Goal: Book appointment/travel/reservation: Book appointment/travel/reservation

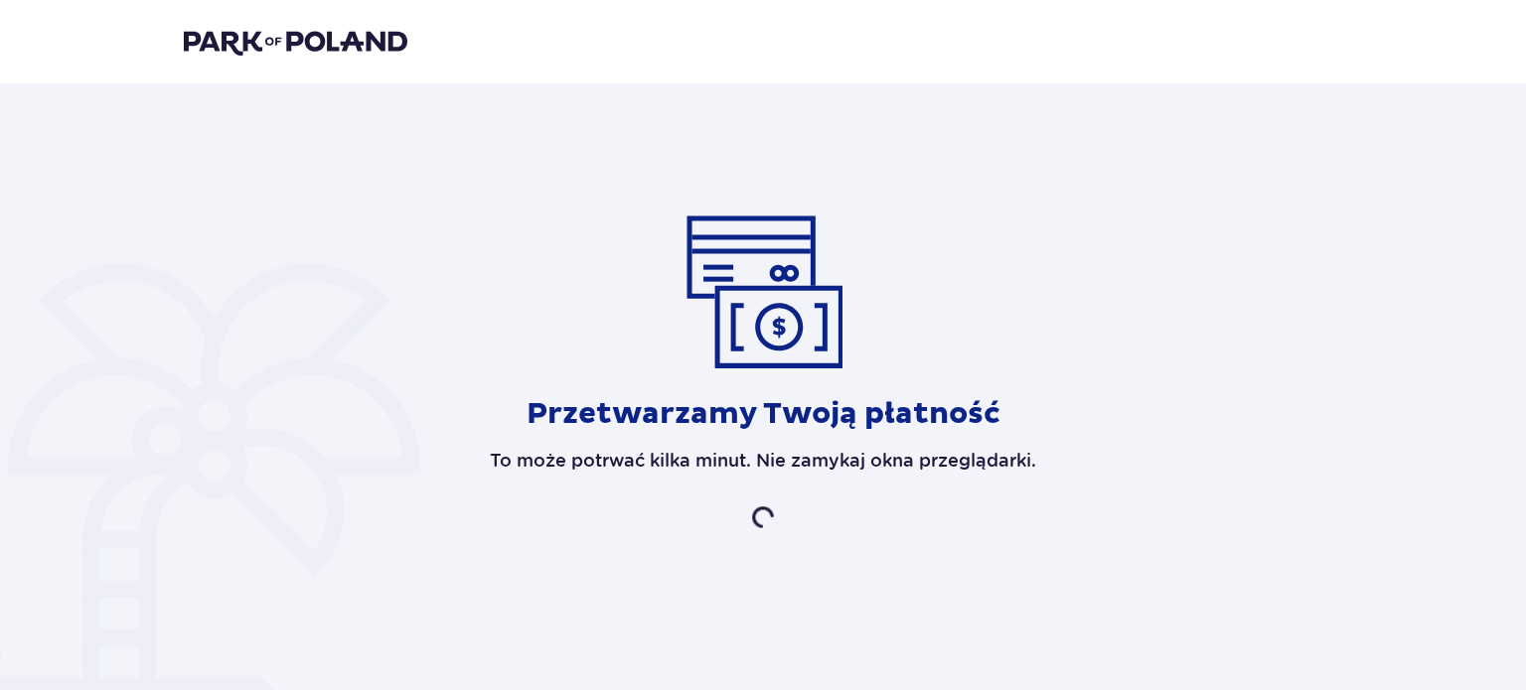
click at [310, 12] on header at bounding box center [763, 41] width 1526 height 83
click at [318, 42] on img at bounding box center [296, 42] width 224 height 28
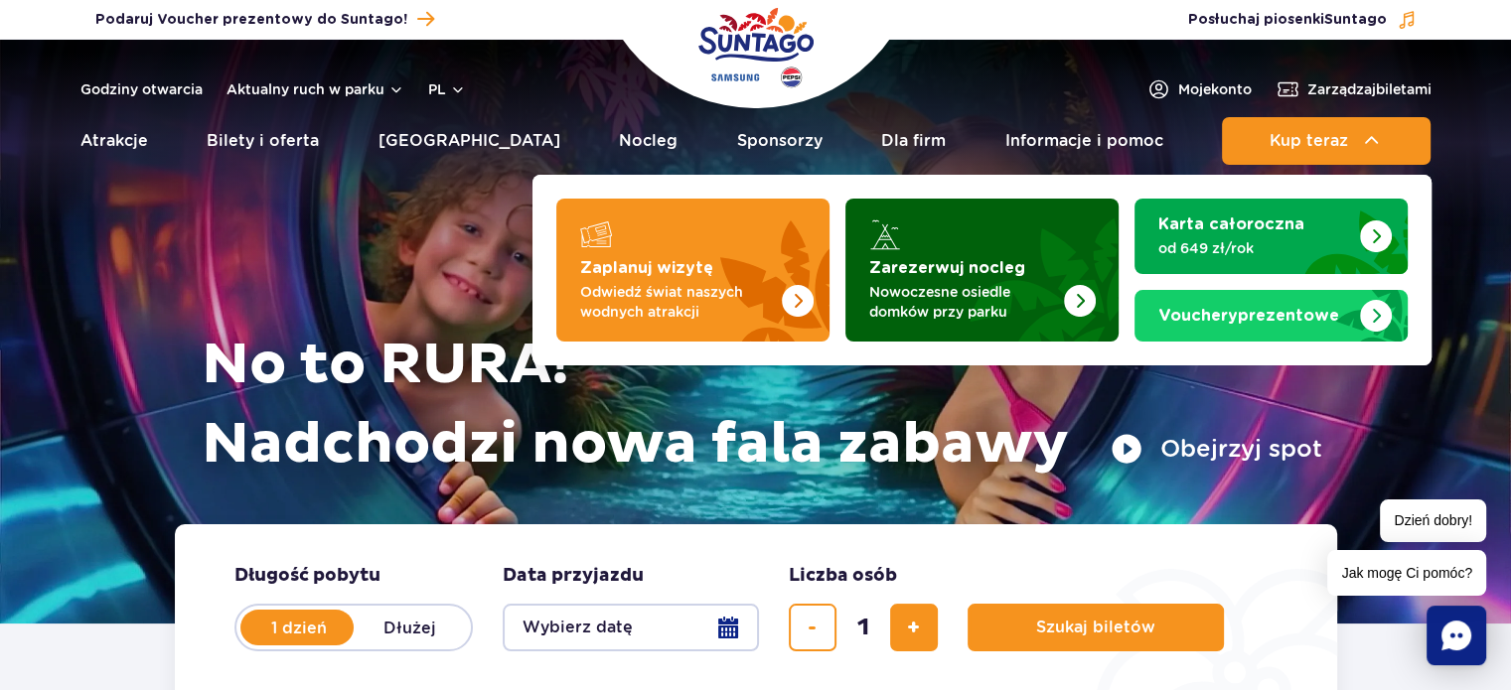
click at [926, 302] on p "Nowoczesne osiedle domków przy parku" at bounding box center [966, 302] width 194 height 40
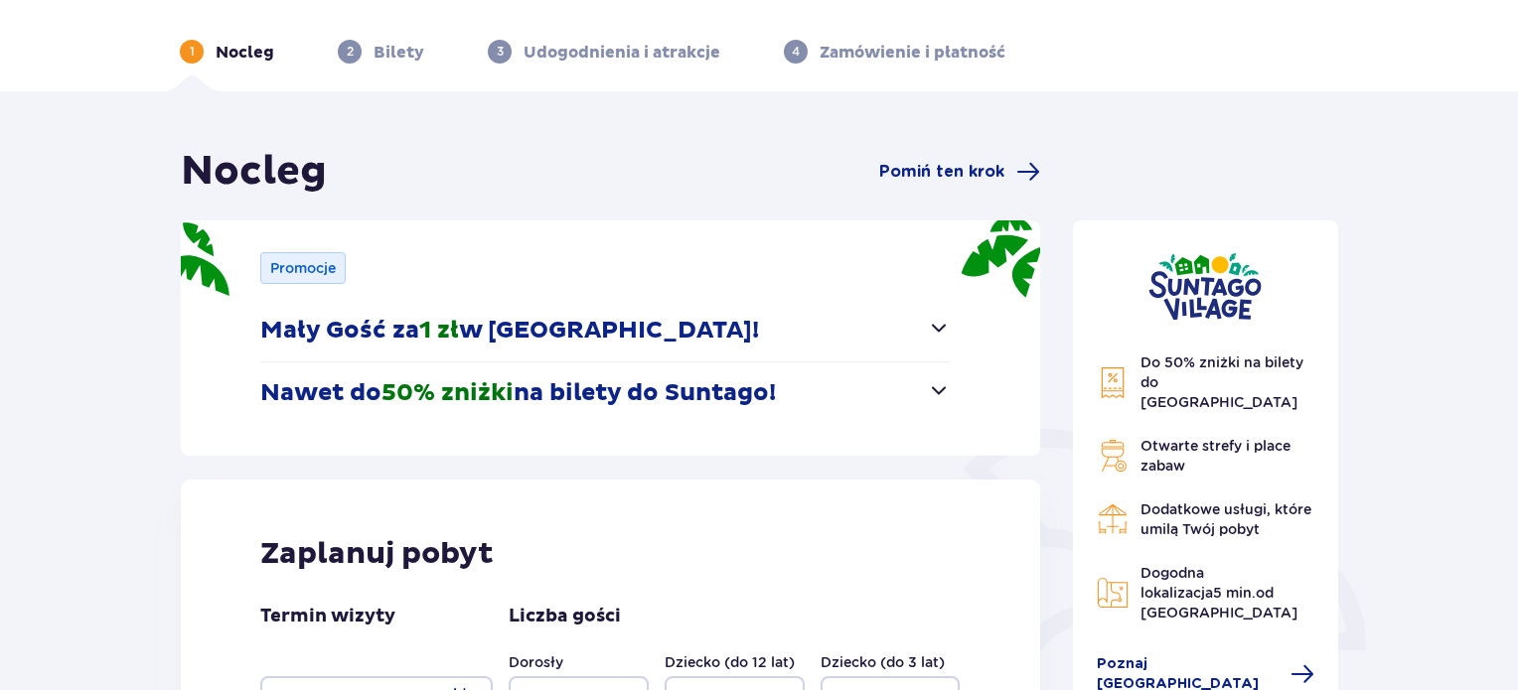
scroll to position [413, 0]
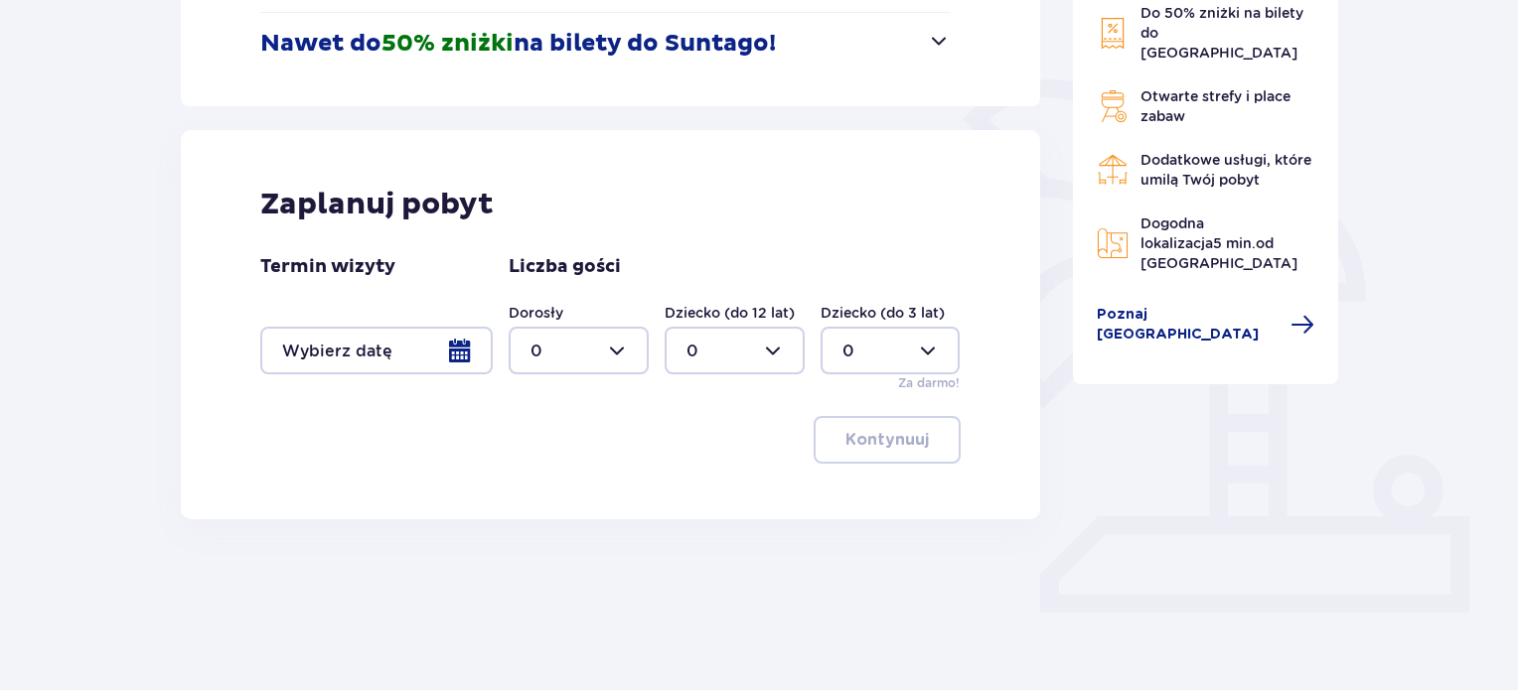
click at [605, 351] on div at bounding box center [579, 351] width 140 height 48
click at [538, 486] on p "2" at bounding box center [536, 495] width 10 height 22
type input "2"
click at [421, 357] on div at bounding box center [376, 351] width 232 height 48
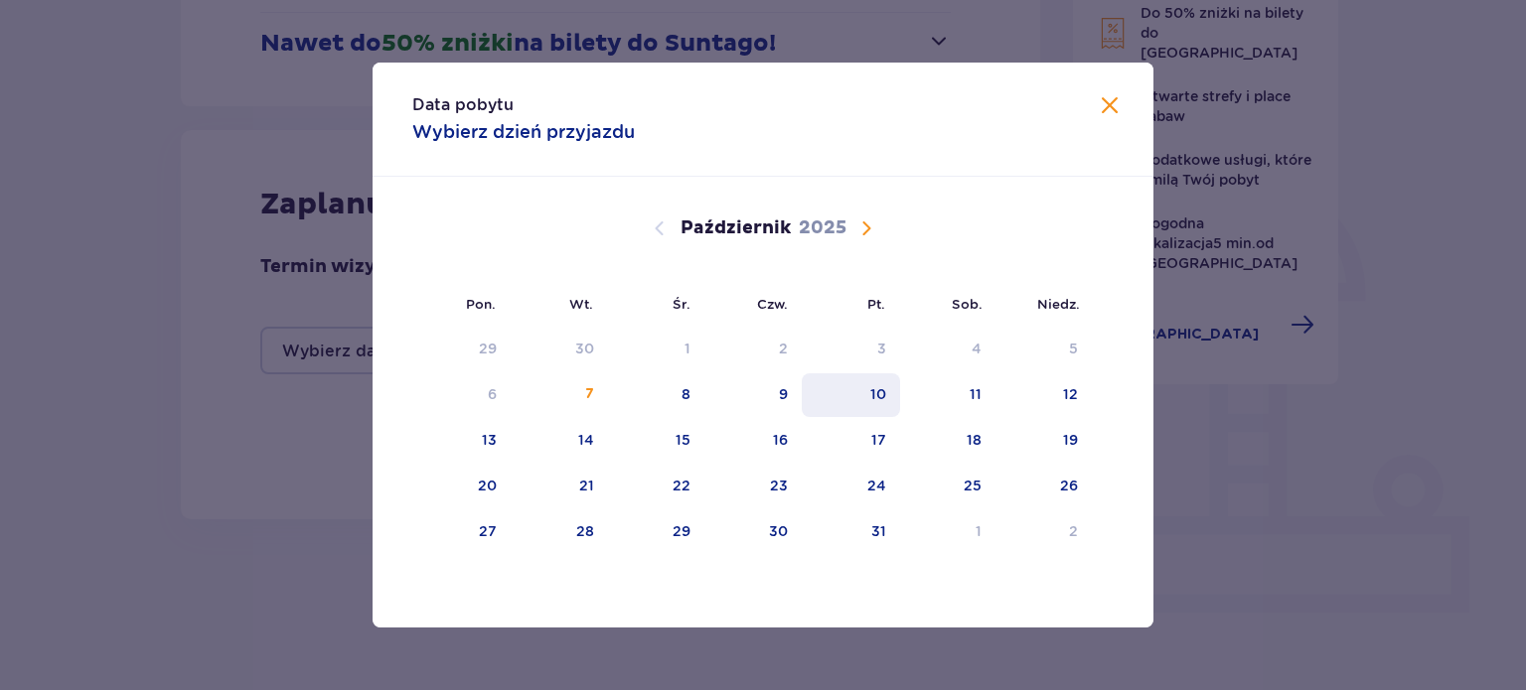
click at [839, 399] on div "10" at bounding box center [851, 396] width 98 height 44
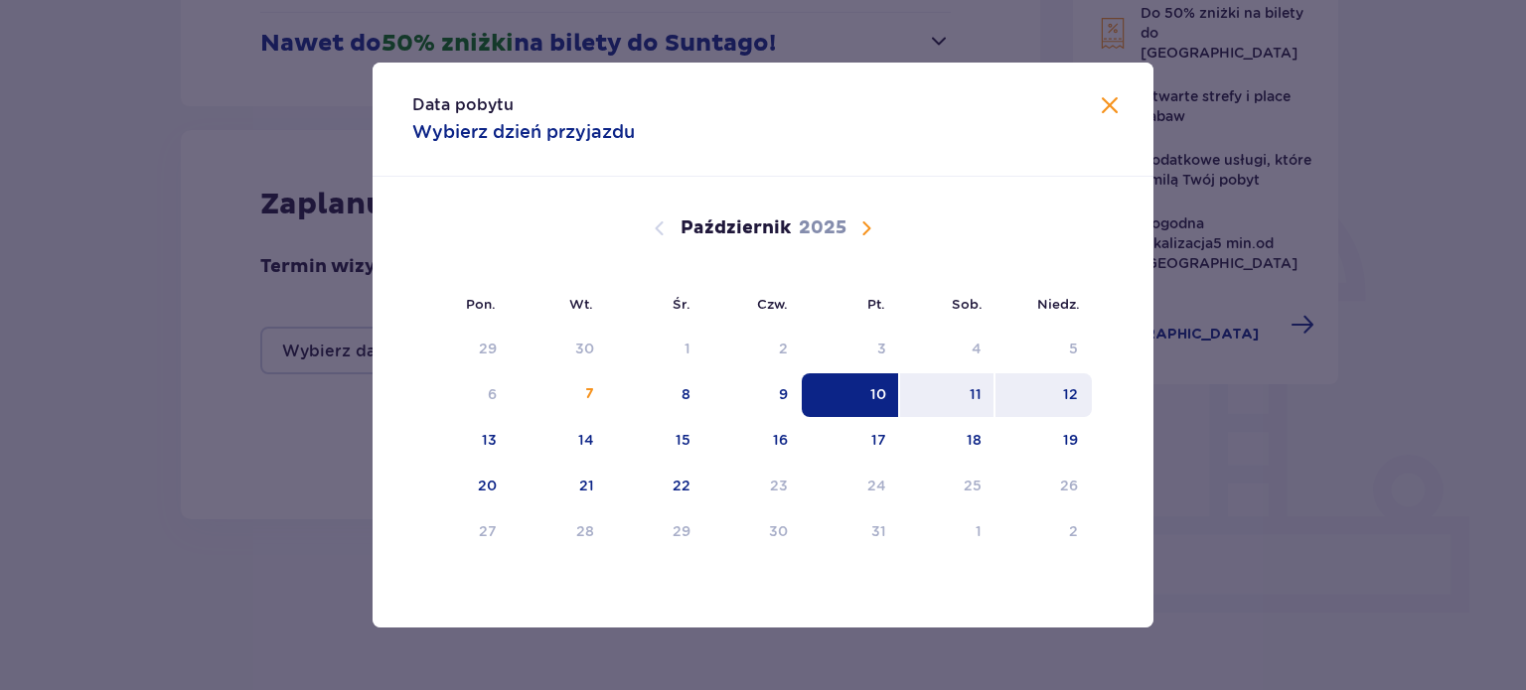
drag, startPoint x: 1069, startPoint y: 393, endPoint x: 1089, endPoint y: 381, distance: 23.2
click at [1069, 393] on div "12" at bounding box center [1070, 394] width 15 height 20
type input "[DATE] - [DATE]"
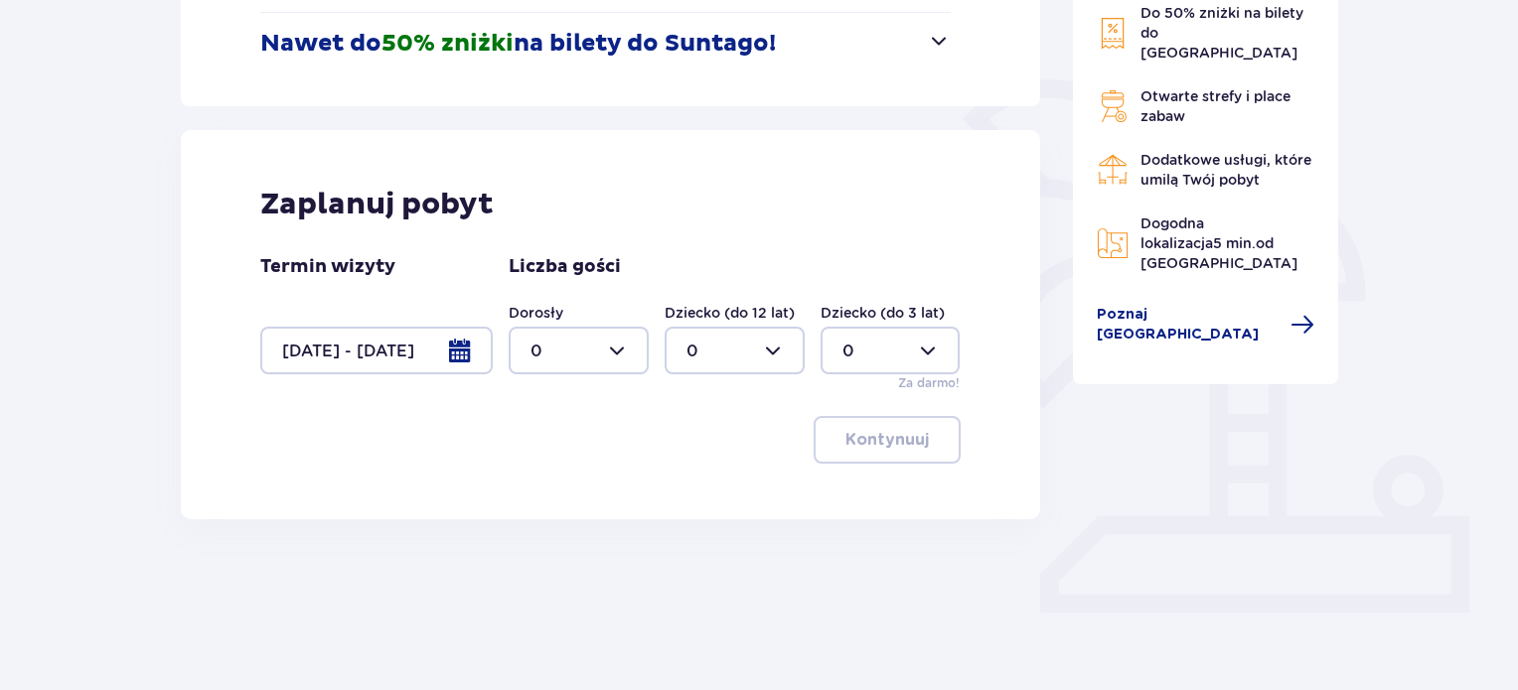
click at [1112, 94] on img at bounding box center [1113, 106] width 32 height 32
drag, startPoint x: 588, startPoint y: 349, endPoint x: 583, endPoint y: 368, distance: 19.5
click at [588, 349] on div at bounding box center [579, 351] width 140 height 48
click at [540, 480] on span "2" at bounding box center [579, 495] width 136 height 42
type input "2"
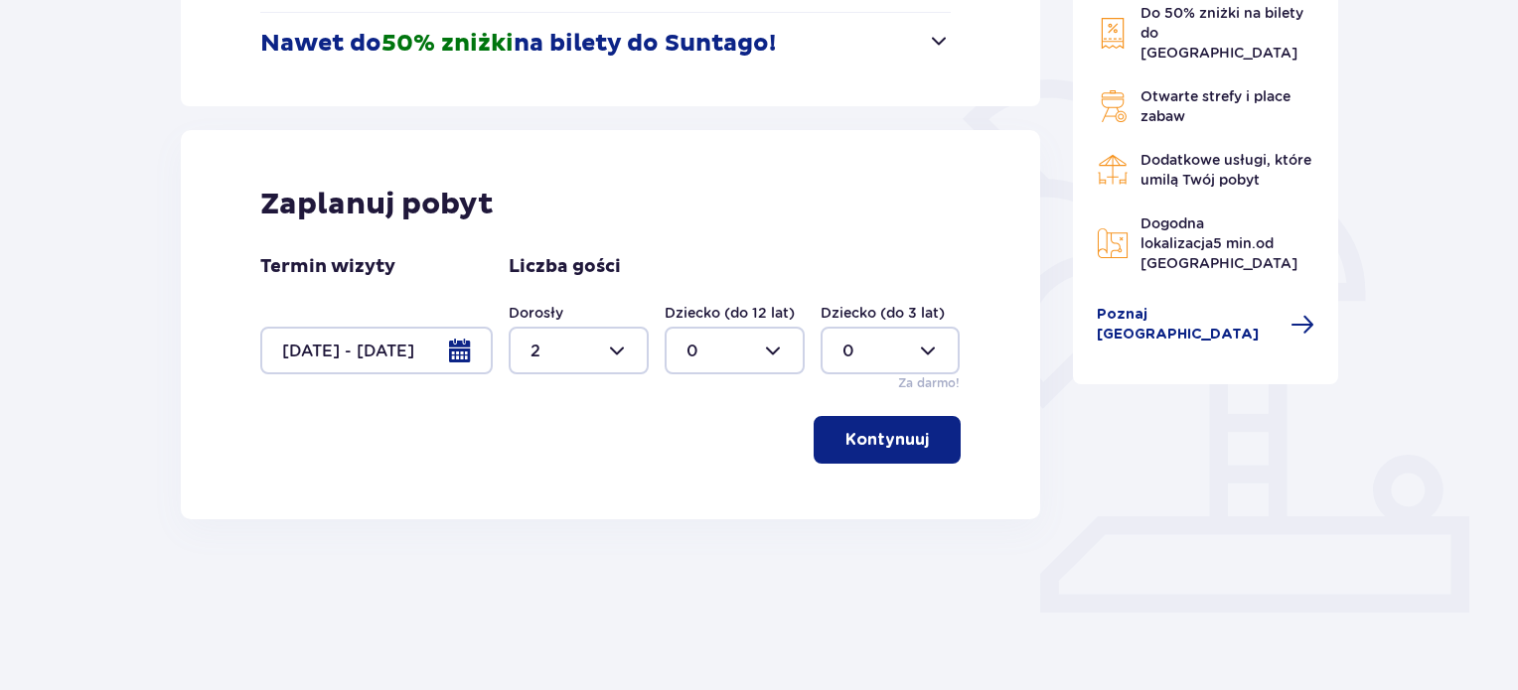
click at [889, 453] on button "Kontynuuj" at bounding box center [887, 440] width 147 height 48
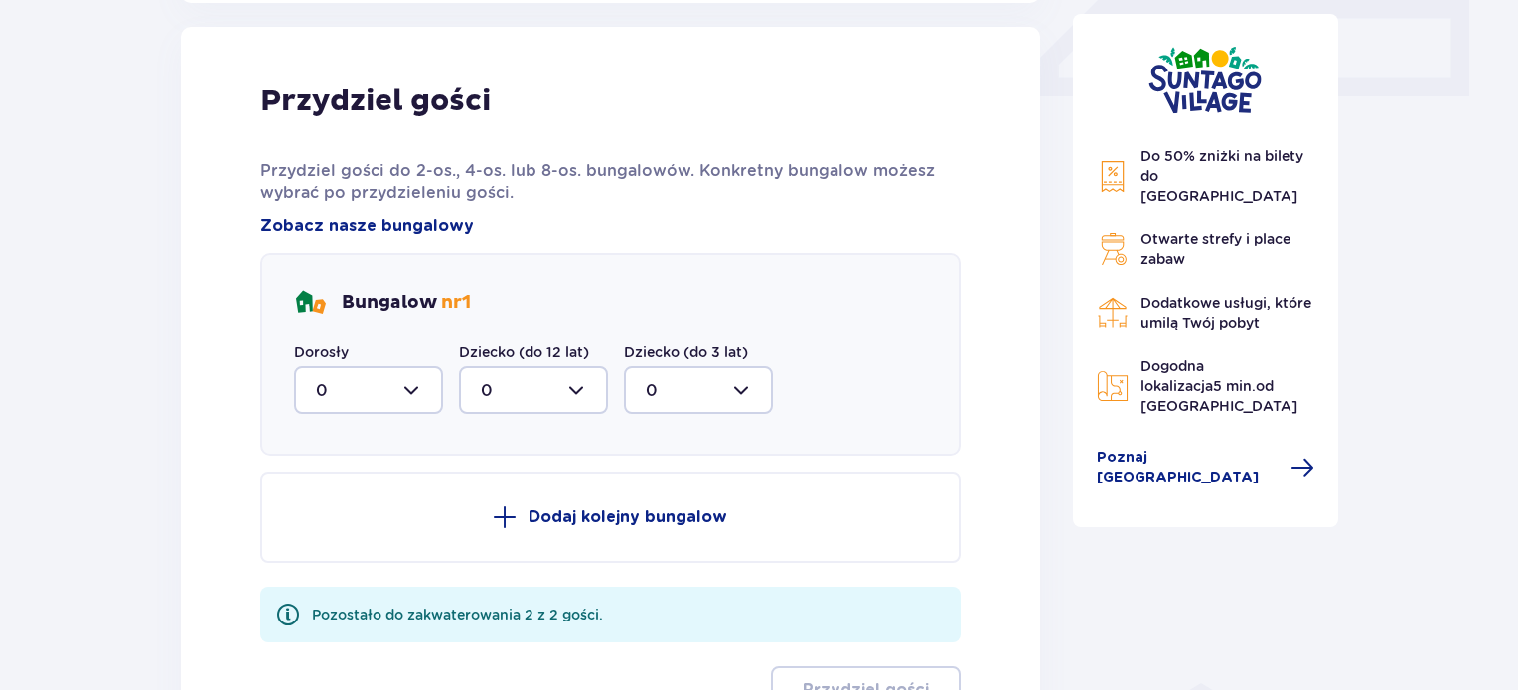
scroll to position [932, 0]
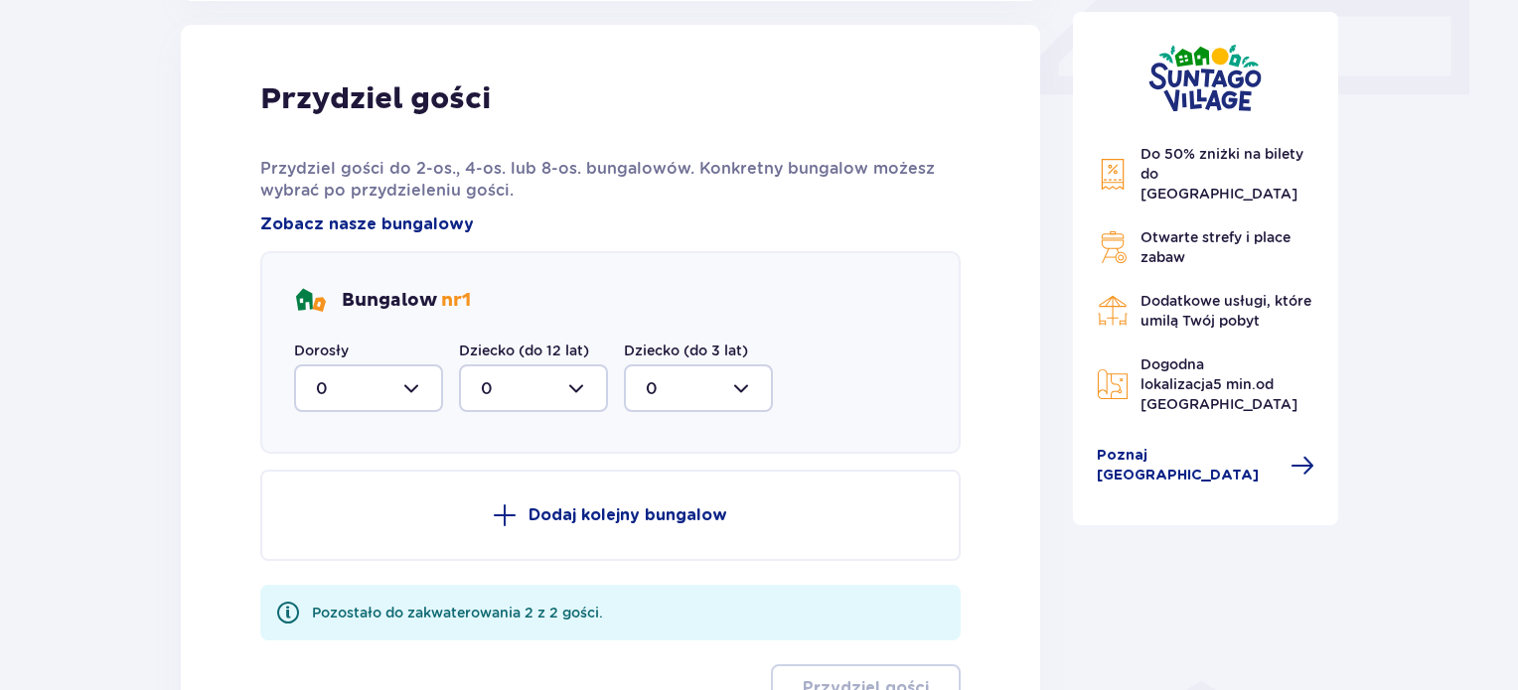
click at [360, 375] on div at bounding box center [368, 389] width 149 height 48
click at [330, 522] on div "2" at bounding box center [368, 533] width 105 height 22
type input "2"
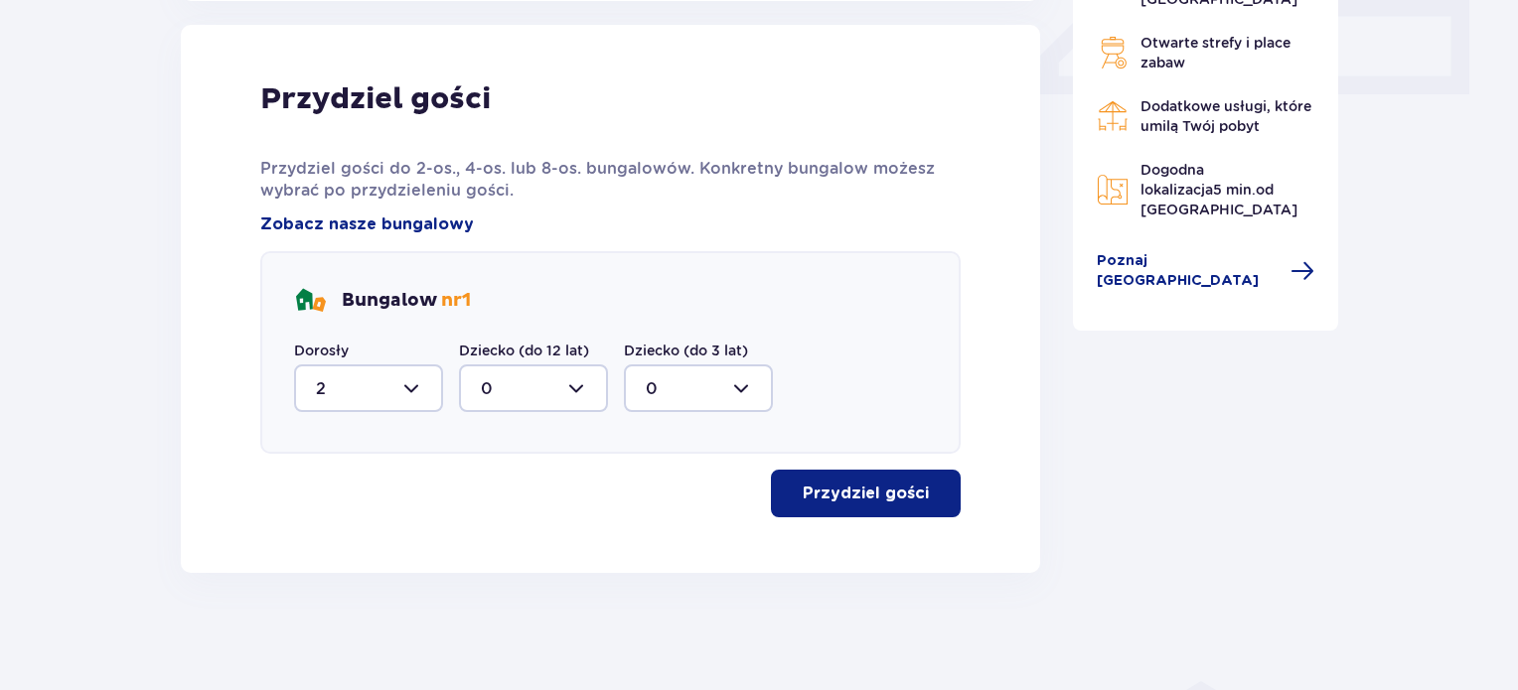
click at [857, 488] on p "Przydziel gości" at bounding box center [866, 494] width 126 height 22
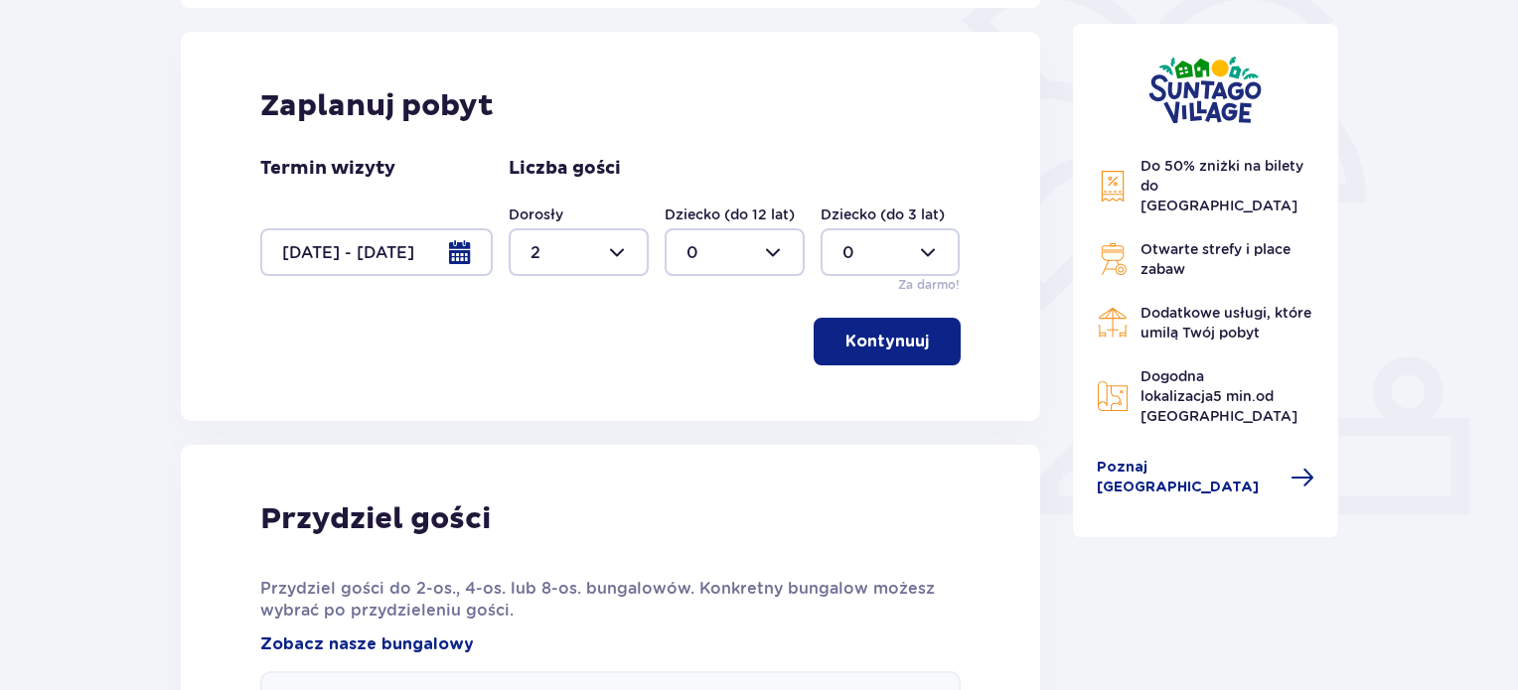
scroll to position [795, 0]
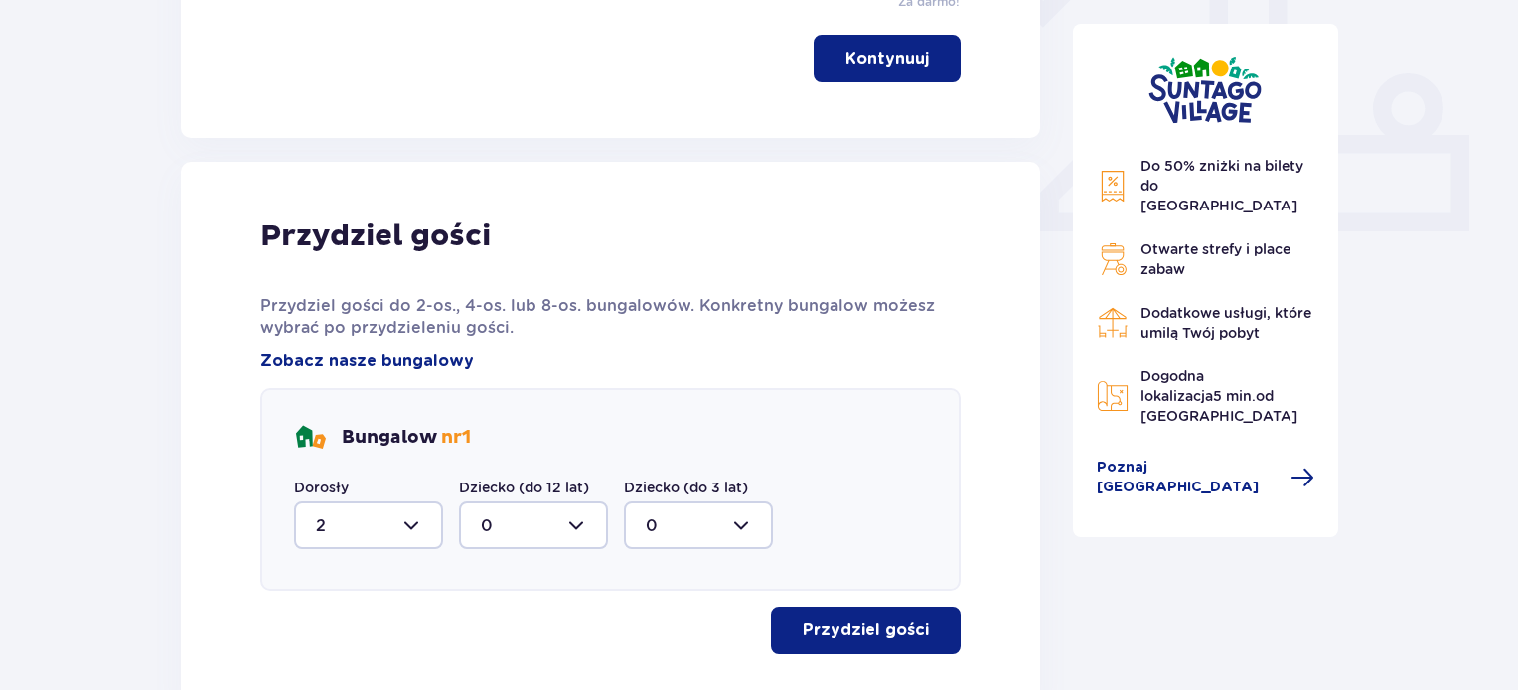
click at [881, 628] on p "Przydziel gości" at bounding box center [866, 631] width 126 height 22
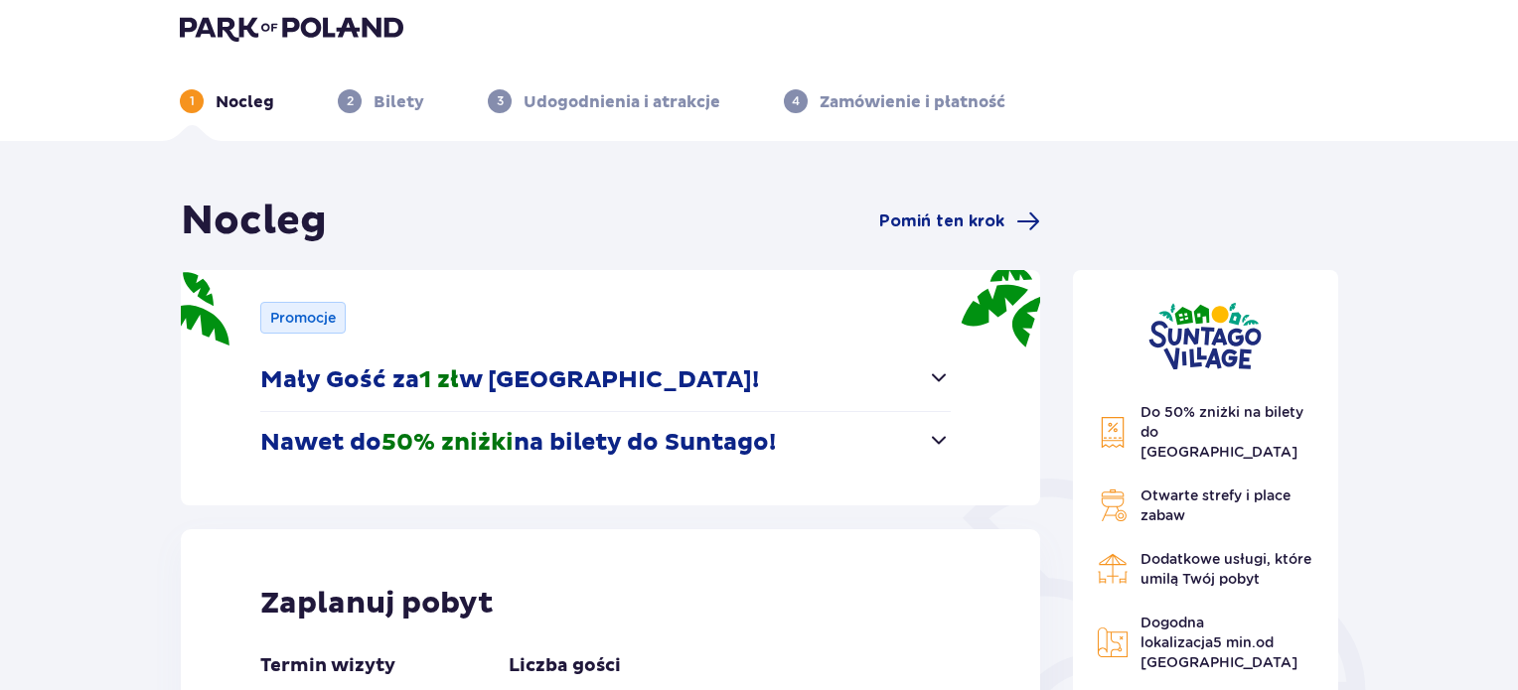
scroll to position [0, 0]
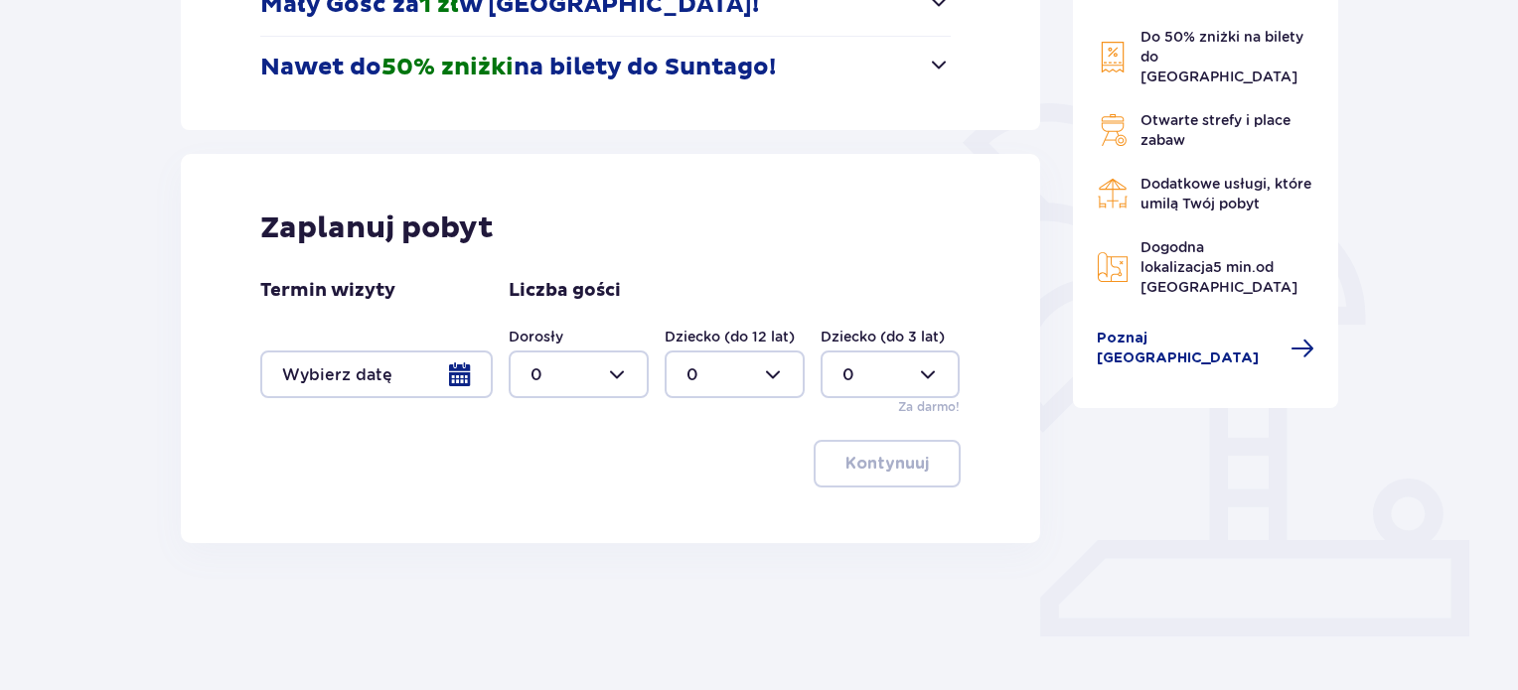
scroll to position [413, 0]
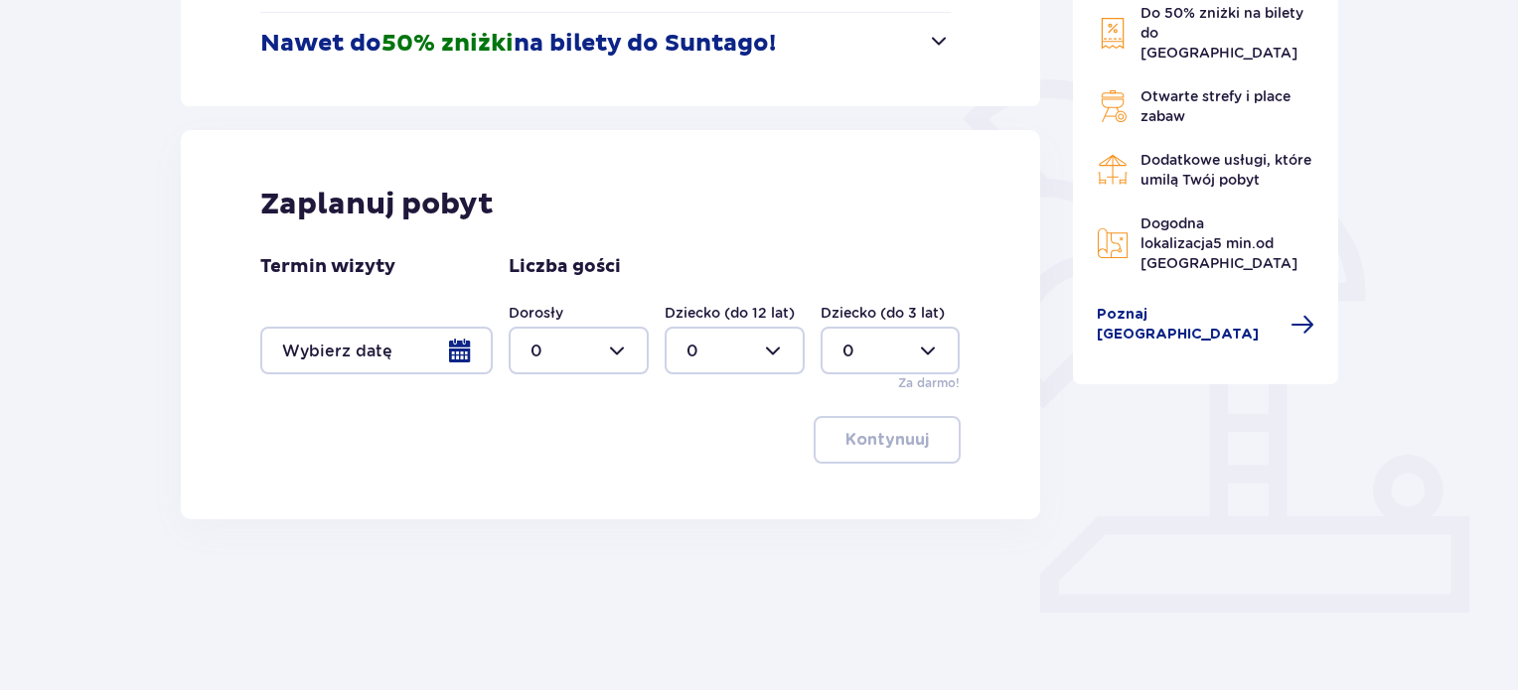
click at [460, 357] on div at bounding box center [376, 351] width 232 height 48
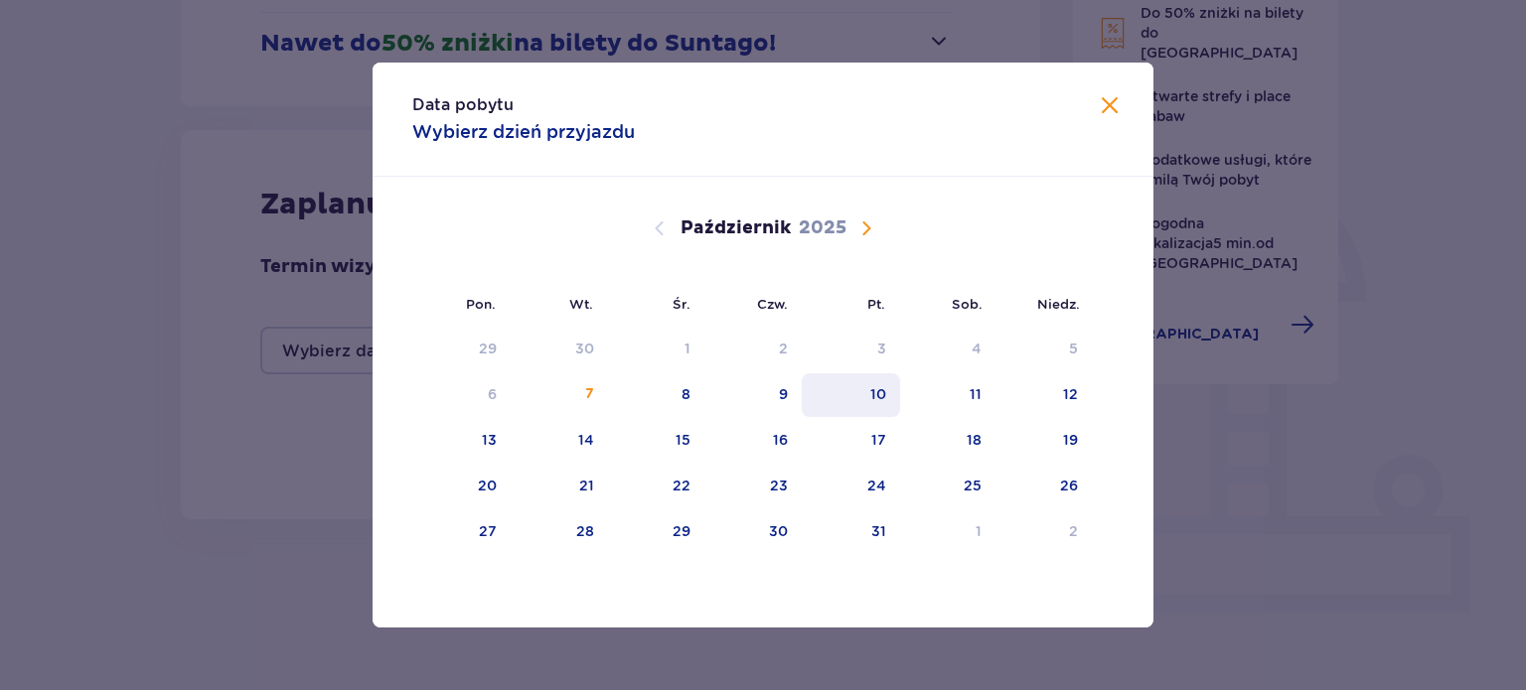
click at [890, 409] on div "10" at bounding box center [851, 396] width 98 height 44
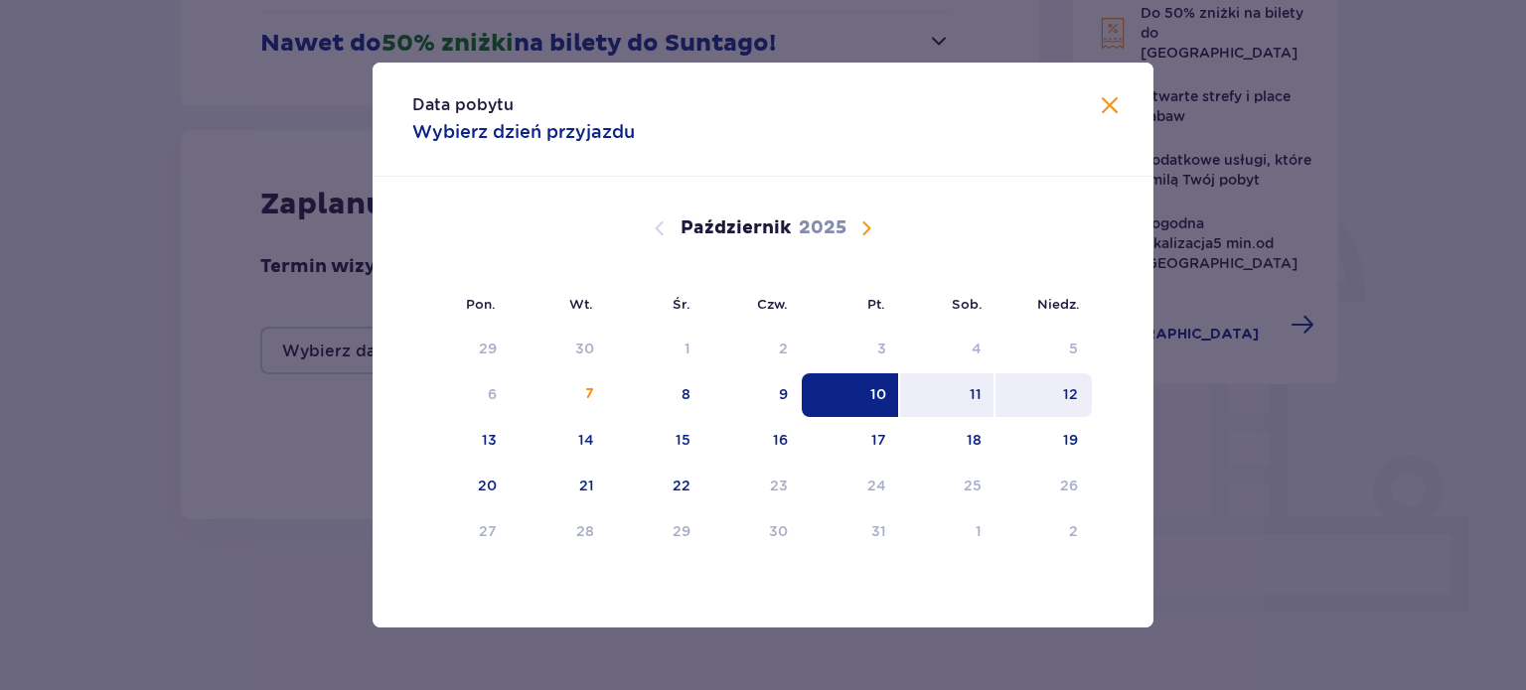
click at [1048, 404] on div "12" at bounding box center [1043, 396] width 96 height 44
type input "[DATE] - [DATE]"
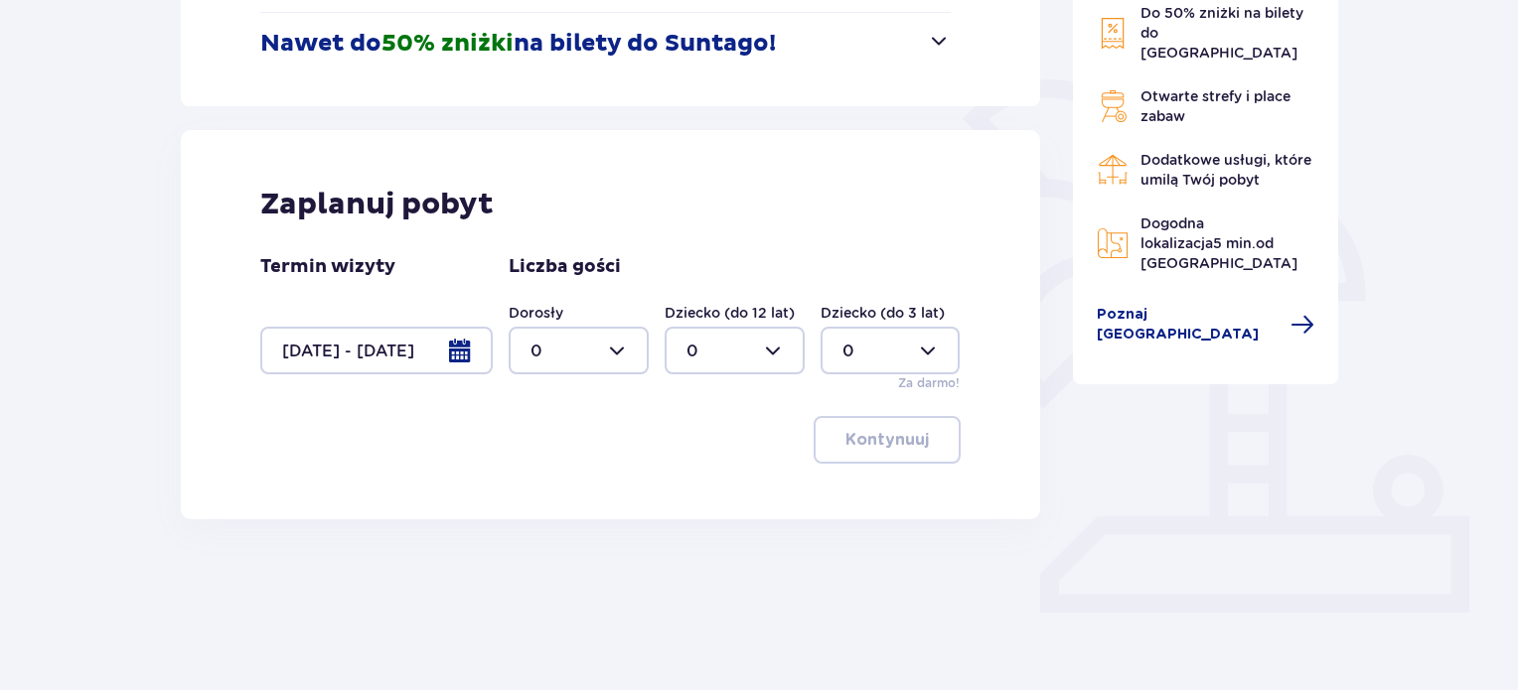
click at [636, 348] on div at bounding box center [579, 351] width 140 height 48
click at [549, 492] on div "2" at bounding box center [579, 495] width 96 height 22
type input "2"
click at [895, 448] on p "Kontynuuj" at bounding box center [886, 440] width 83 height 22
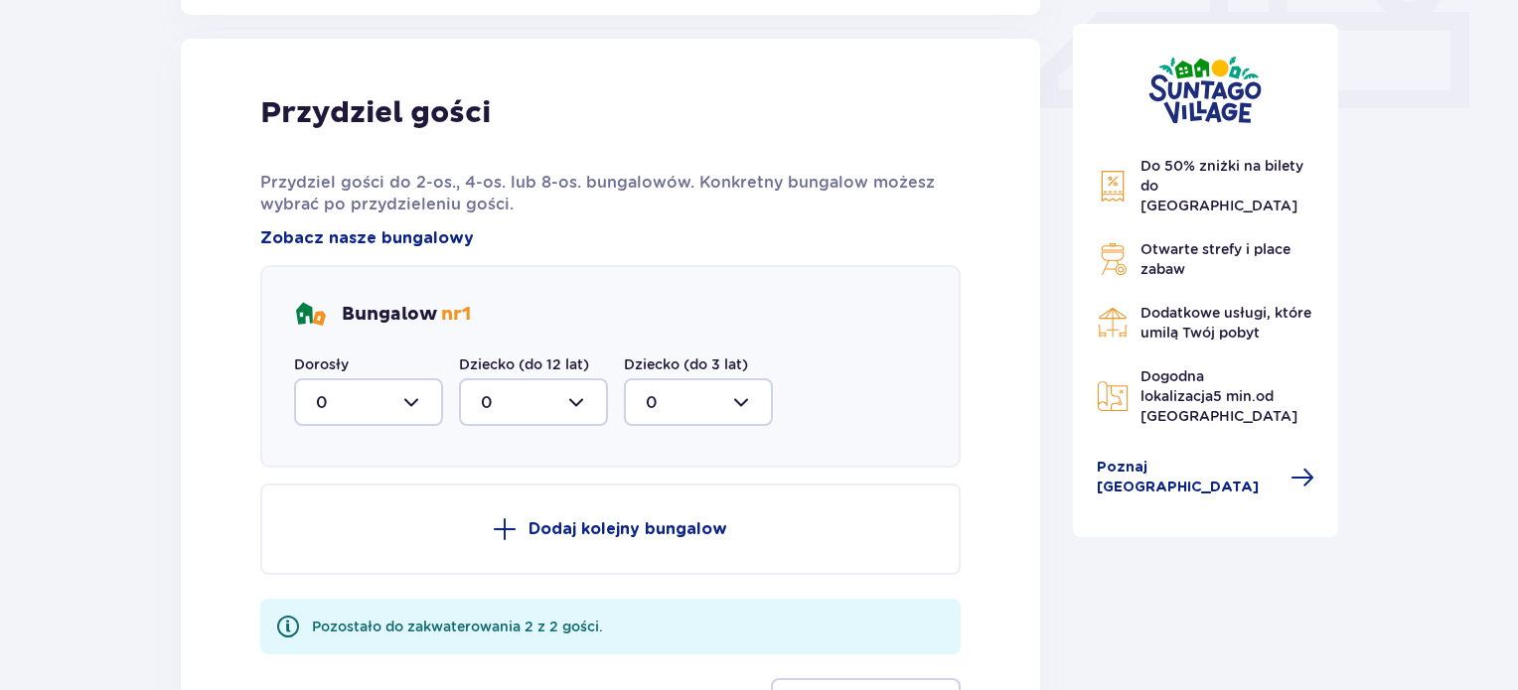
scroll to position [932, 0]
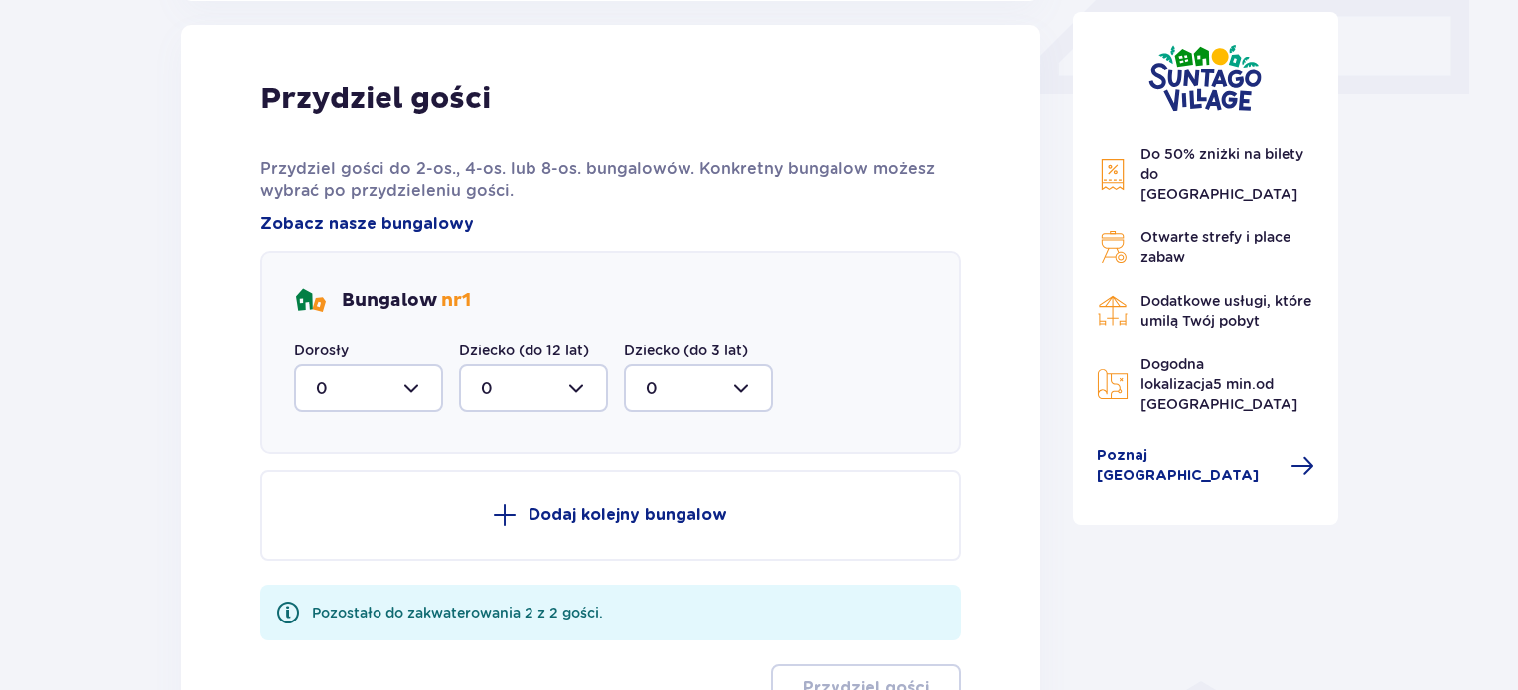
click at [351, 365] on div at bounding box center [368, 389] width 149 height 48
click at [329, 532] on div "2" at bounding box center [368, 533] width 105 height 22
type input "2"
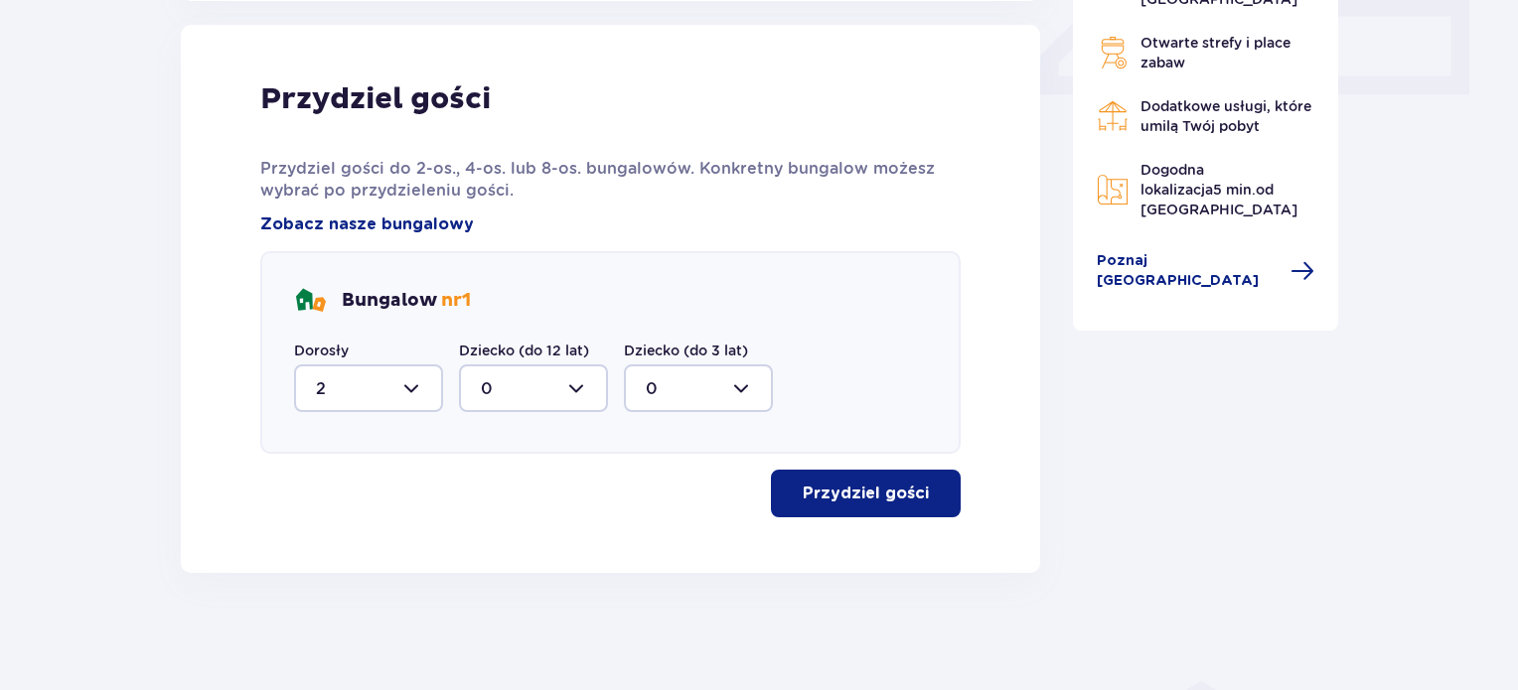
click at [841, 497] on p "Przydziel gości" at bounding box center [866, 494] width 126 height 22
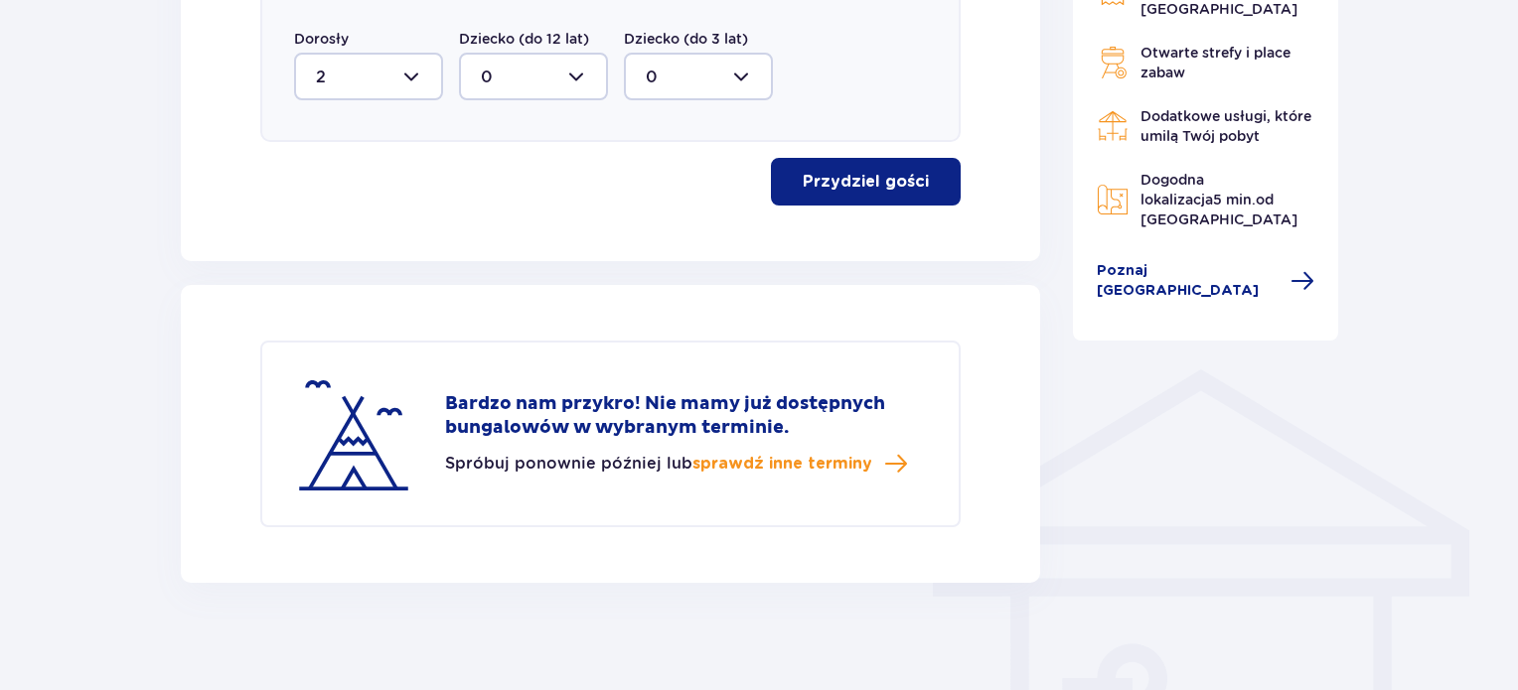
scroll to position [1253, 0]
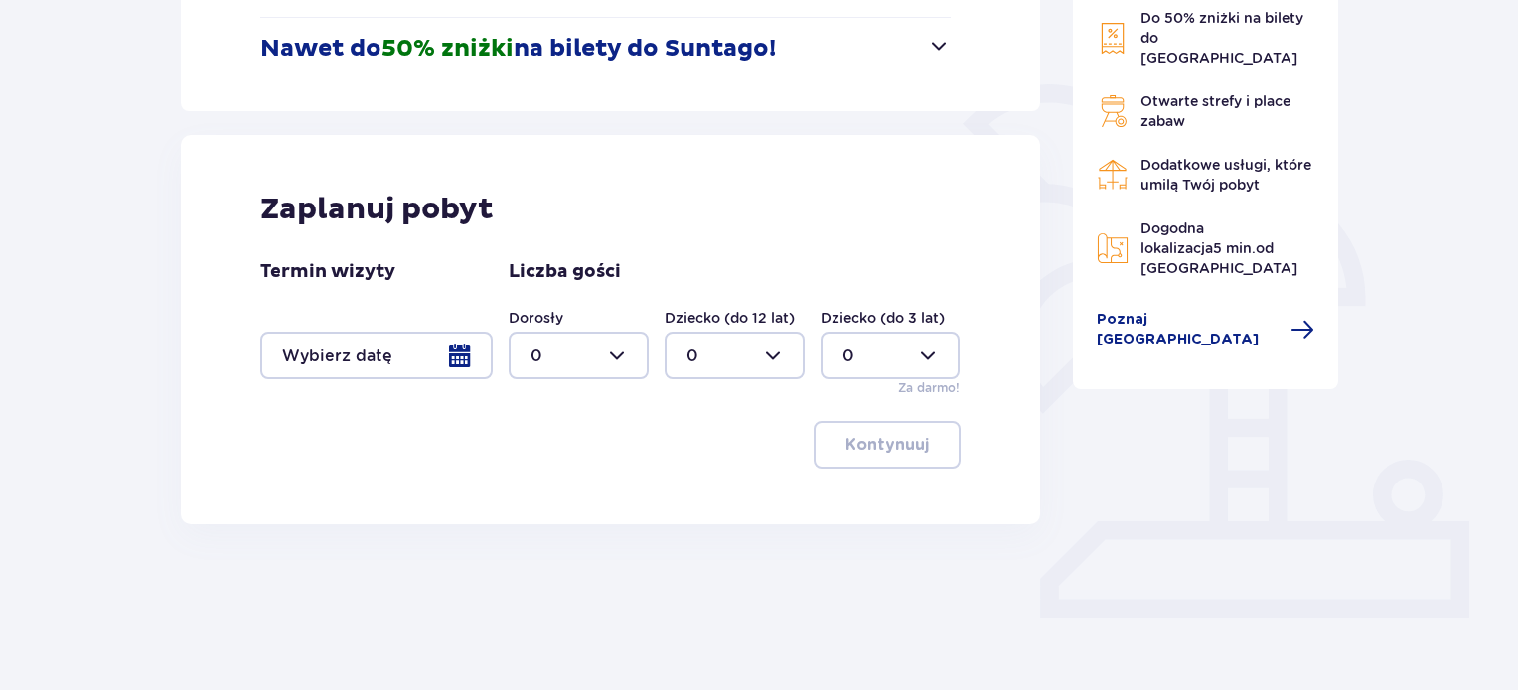
scroll to position [413, 0]
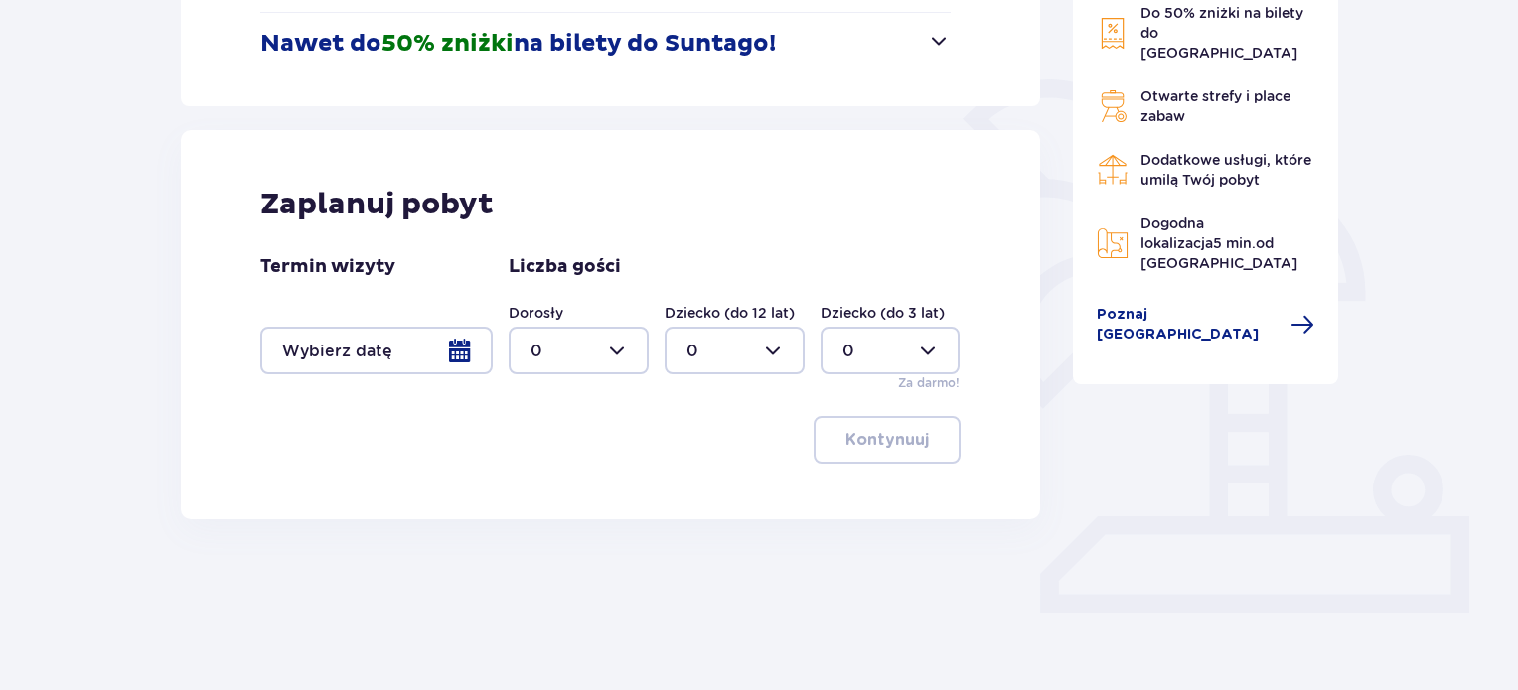
click at [433, 368] on div at bounding box center [376, 351] width 232 height 48
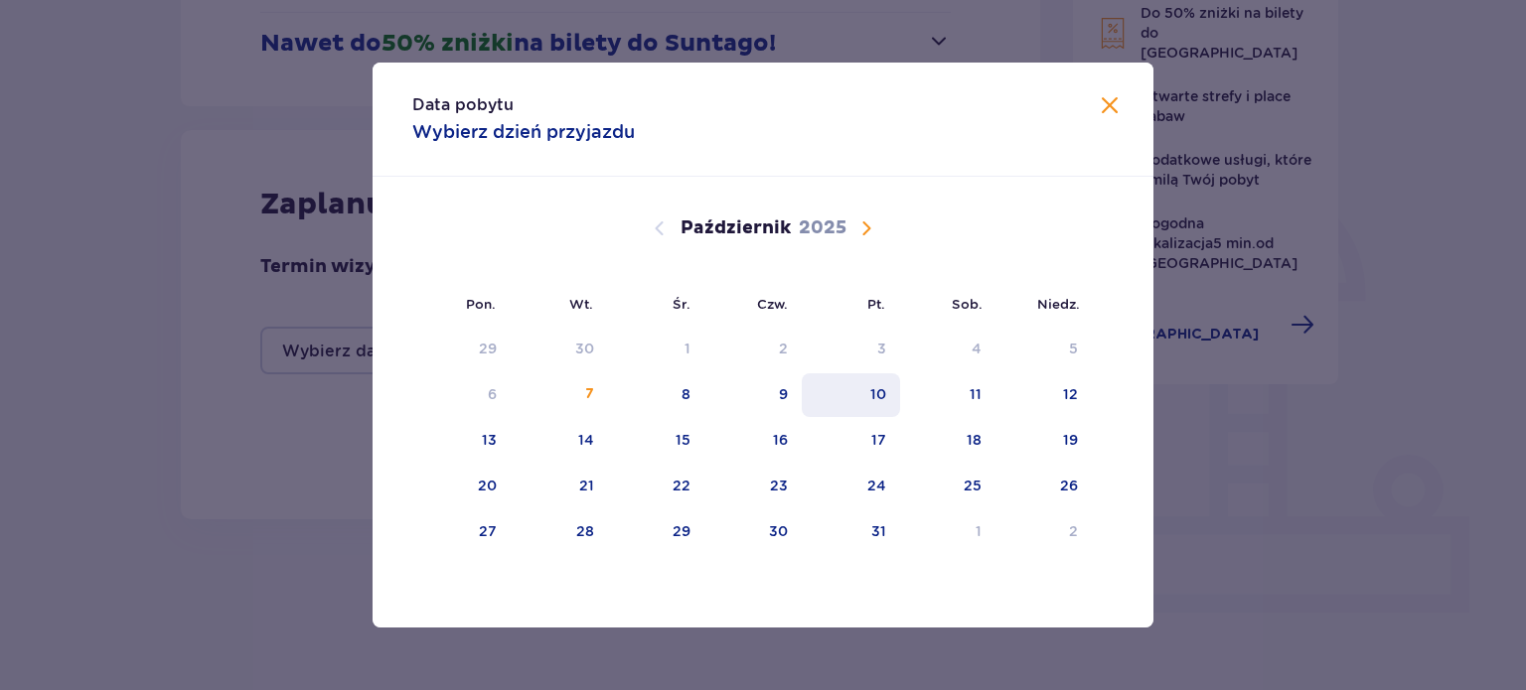
click at [890, 388] on div "10" at bounding box center [851, 396] width 98 height 44
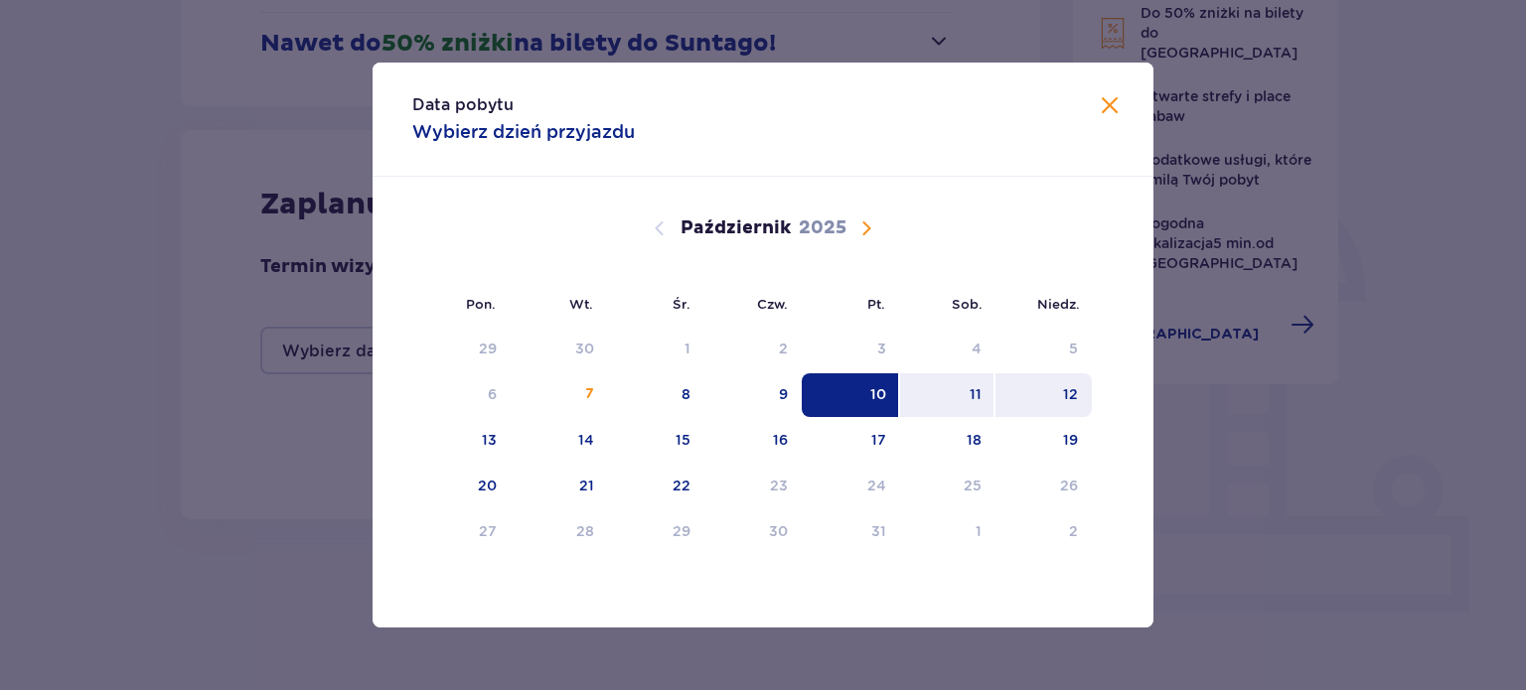
click at [1060, 386] on div "12" at bounding box center [1043, 396] width 96 height 44
type input "[DATE] - [DATE]"
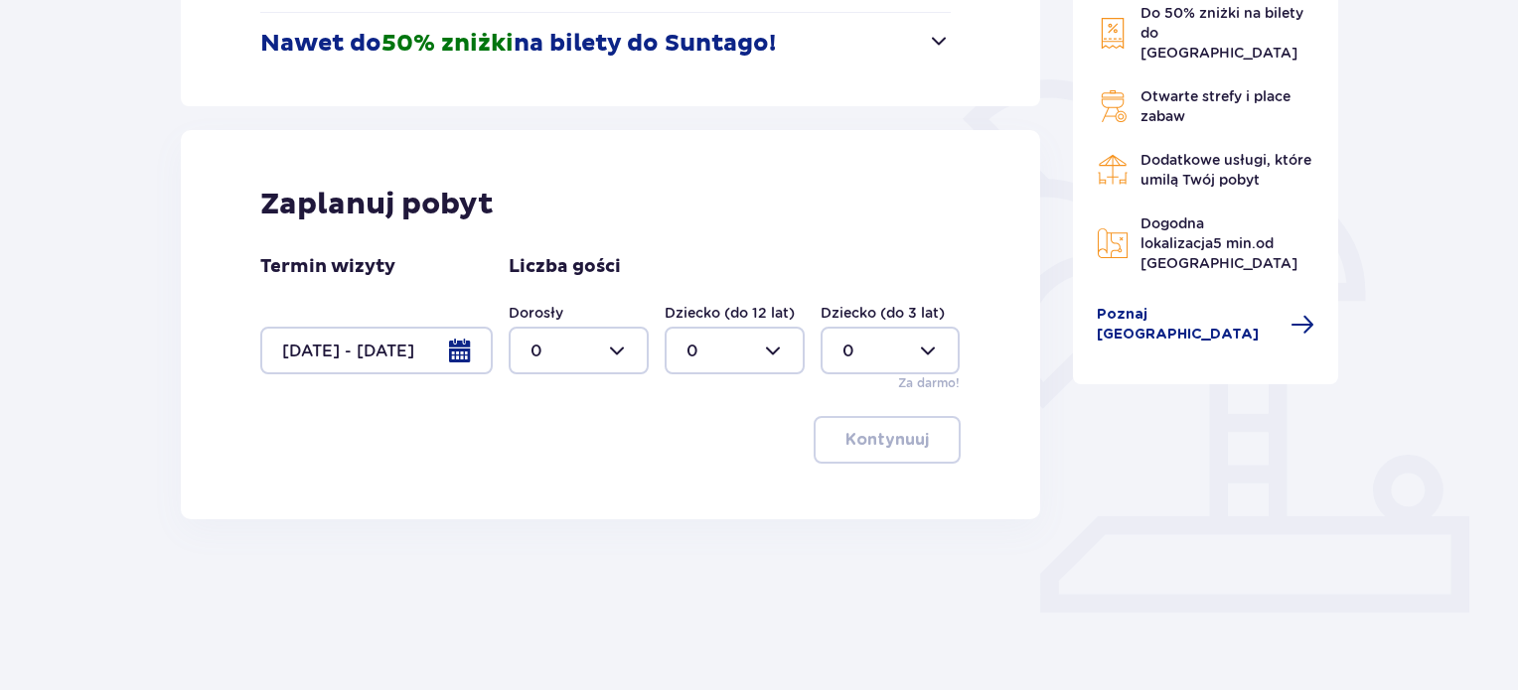
click at [585, 349] on div at bounding box center [579, 351] width 140 height 48
drag, startPoint x: 533, startPoint y: 505, endPoint x: 541, endPoint y: 492, distance: 15.7
click at [533, 503] on span "2" at bounding box center [579, 495] width 136 height 42
type input "2"
click at [868, 432] on p "Kontynuuj" at bounding box center [886, 440] width 83 height 22
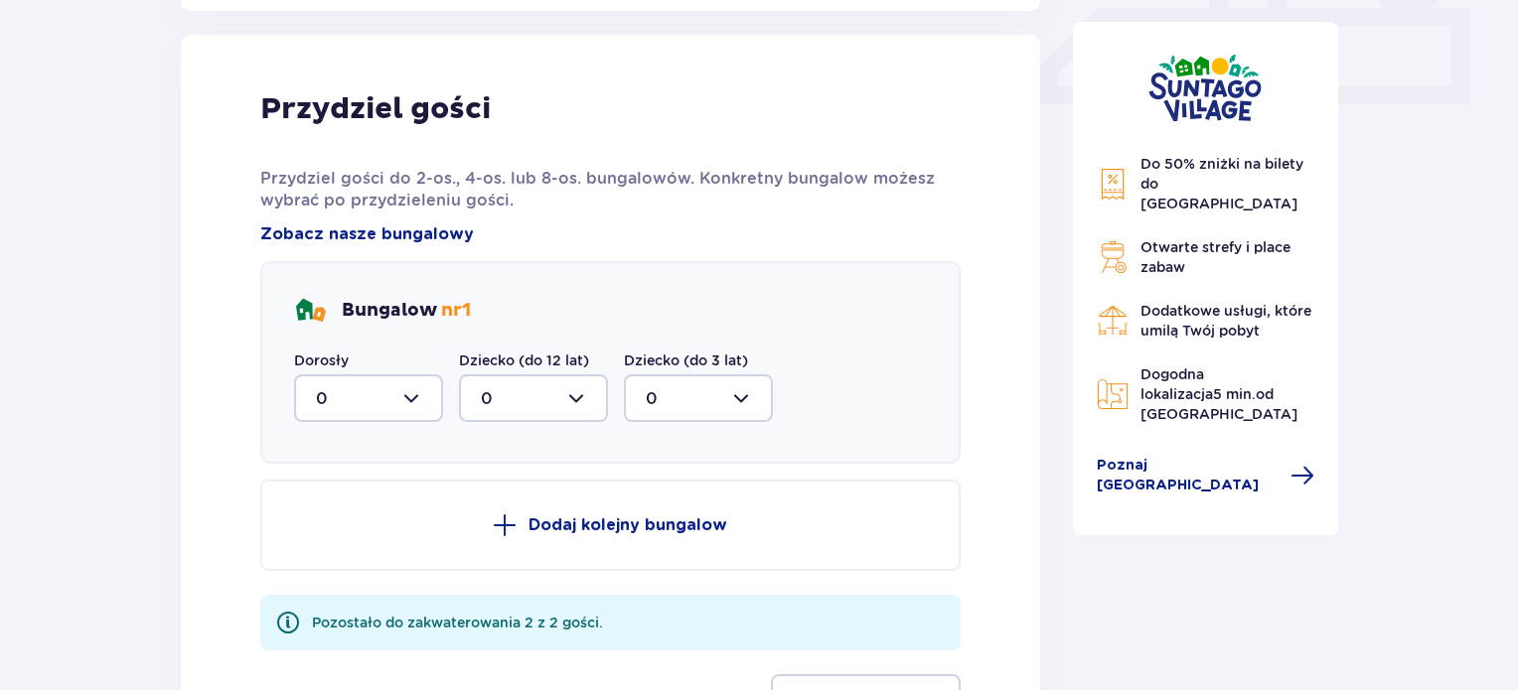
scroll to position [932, 0]
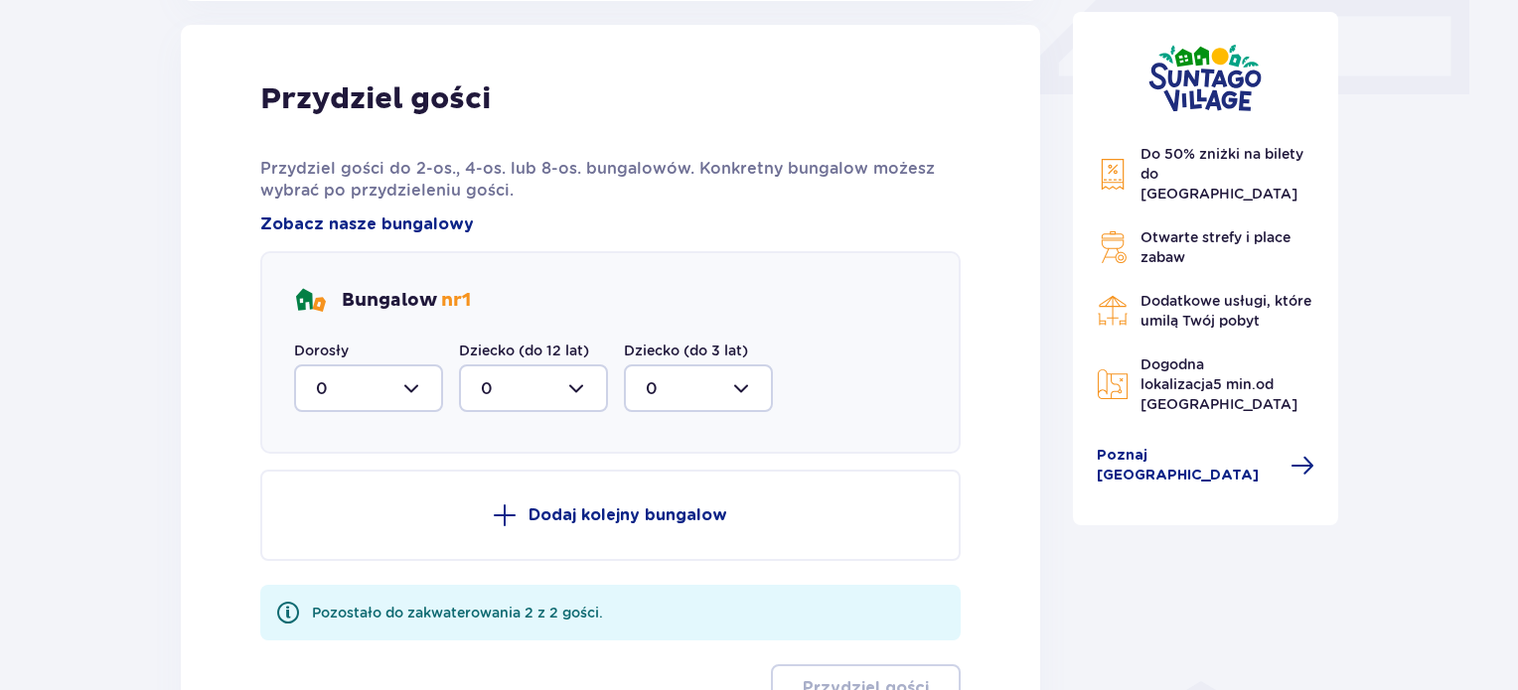
click at [378, 394] on div at bounding box center [368, 389] width 149 height 48
click at [357, 518] on span "2" at bounding box center [368, 533] width 145 height 42
type input "2"
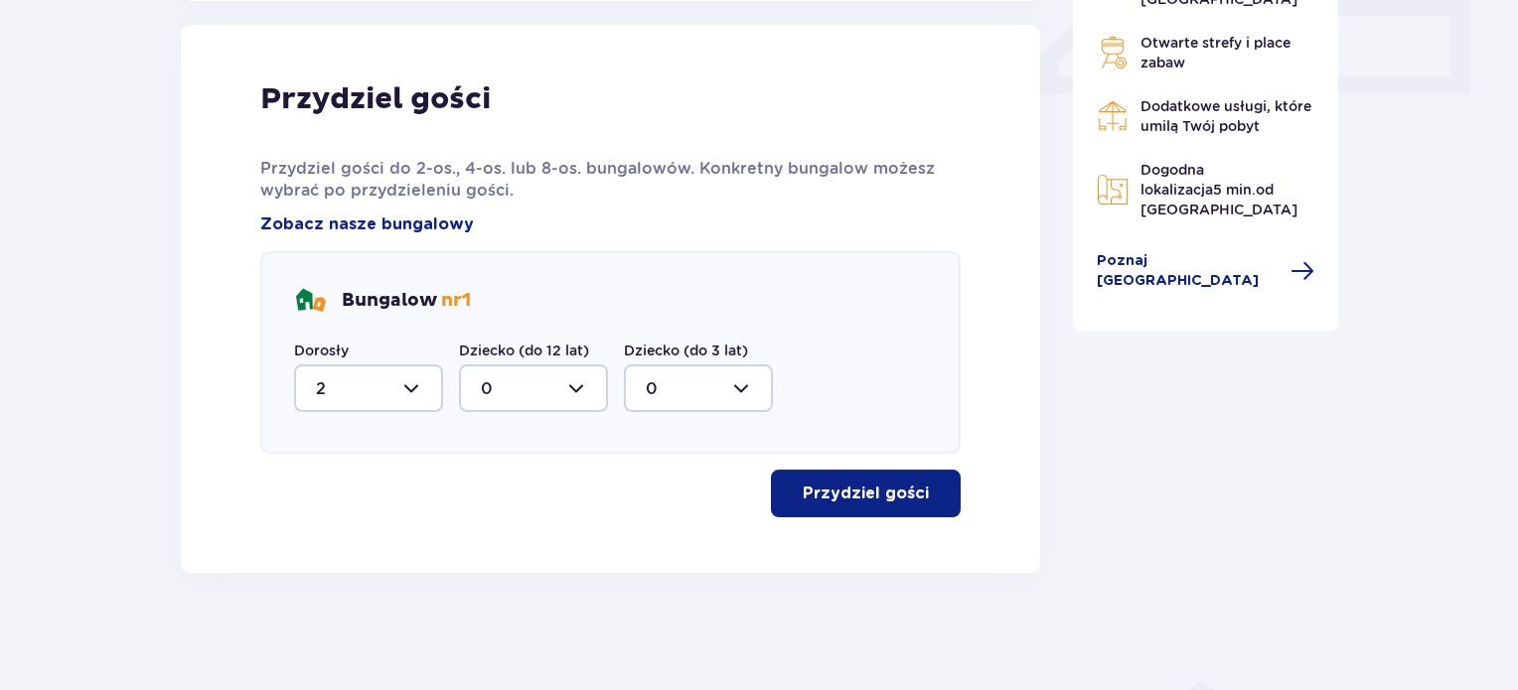
click at [864, 498] on p "Przydziel gości" at bounding box center [866, 494] width 126 height 22
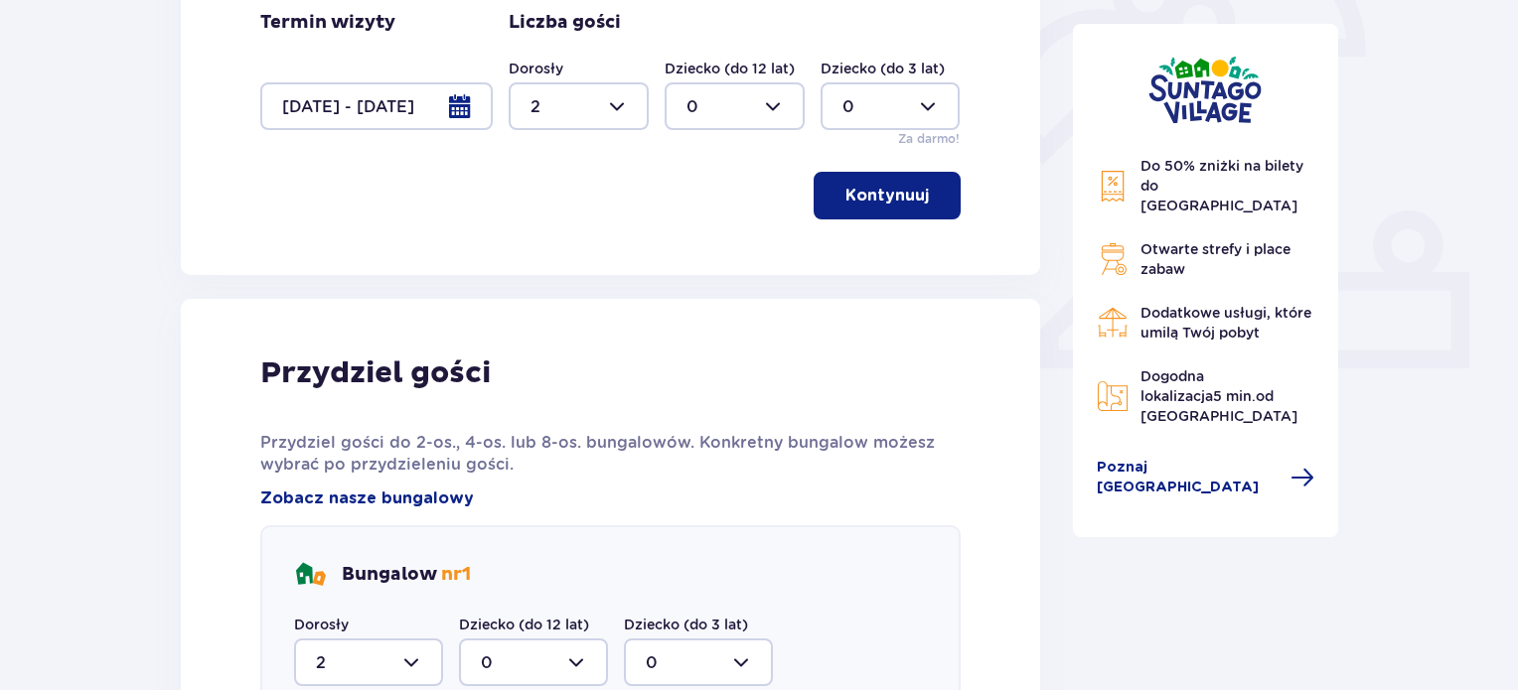
scroll to position [657, 0]
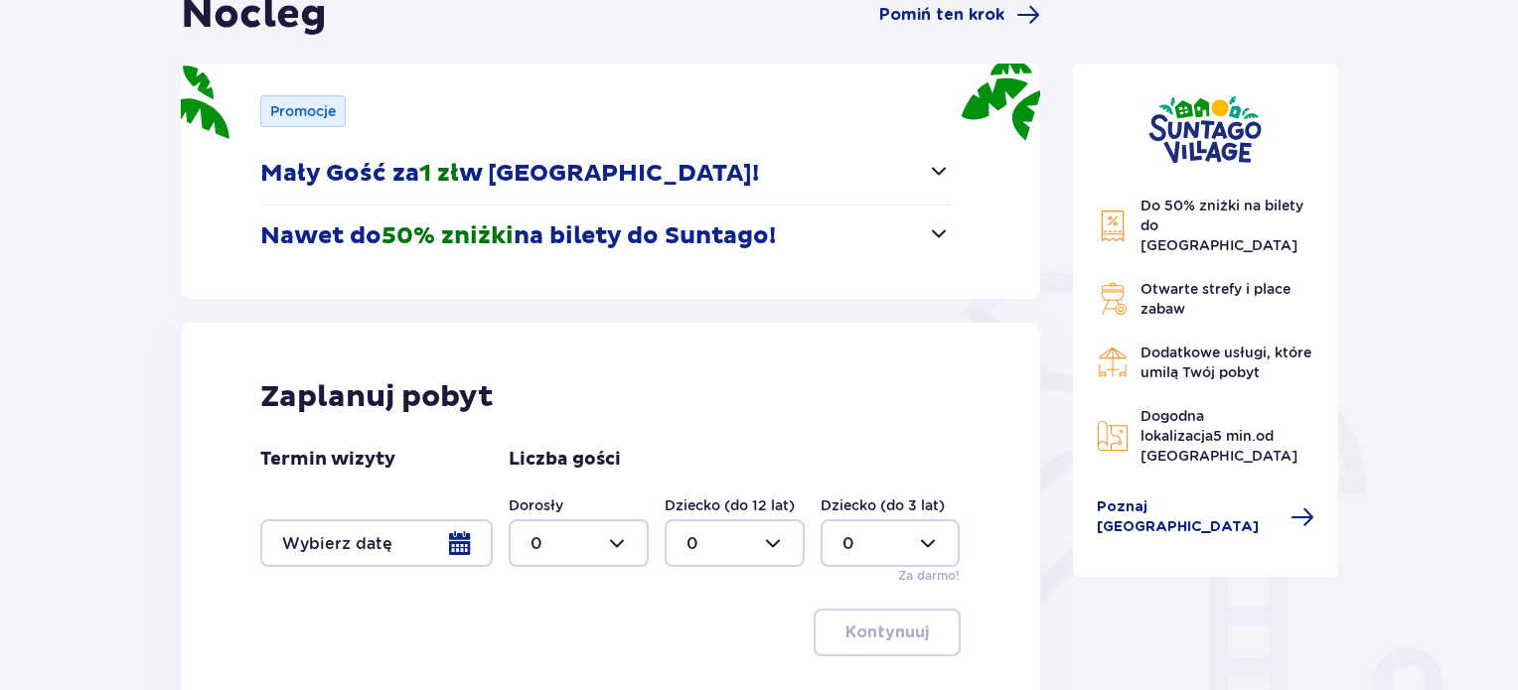
scroll to position [413, 0]
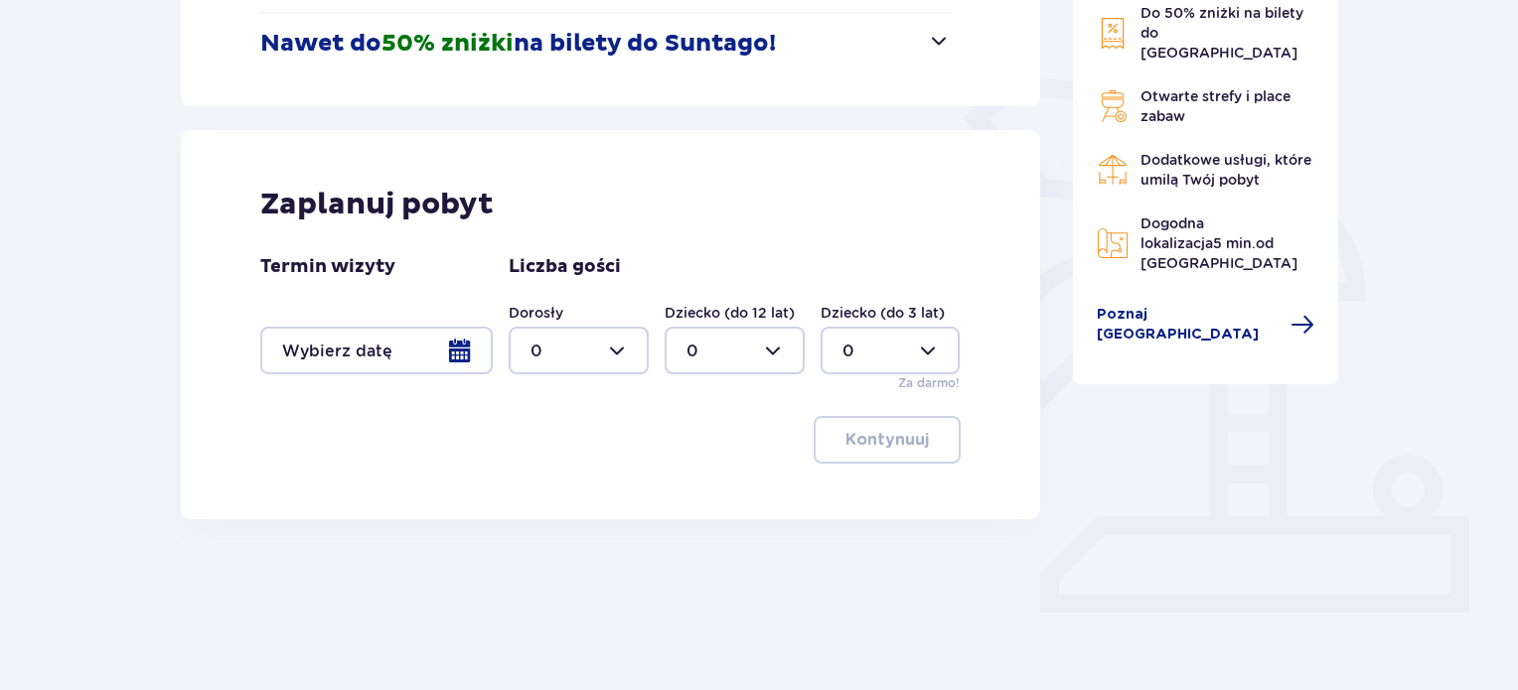
click at [429, 340] on div at bounding box center [376, 351] width 232 height 48
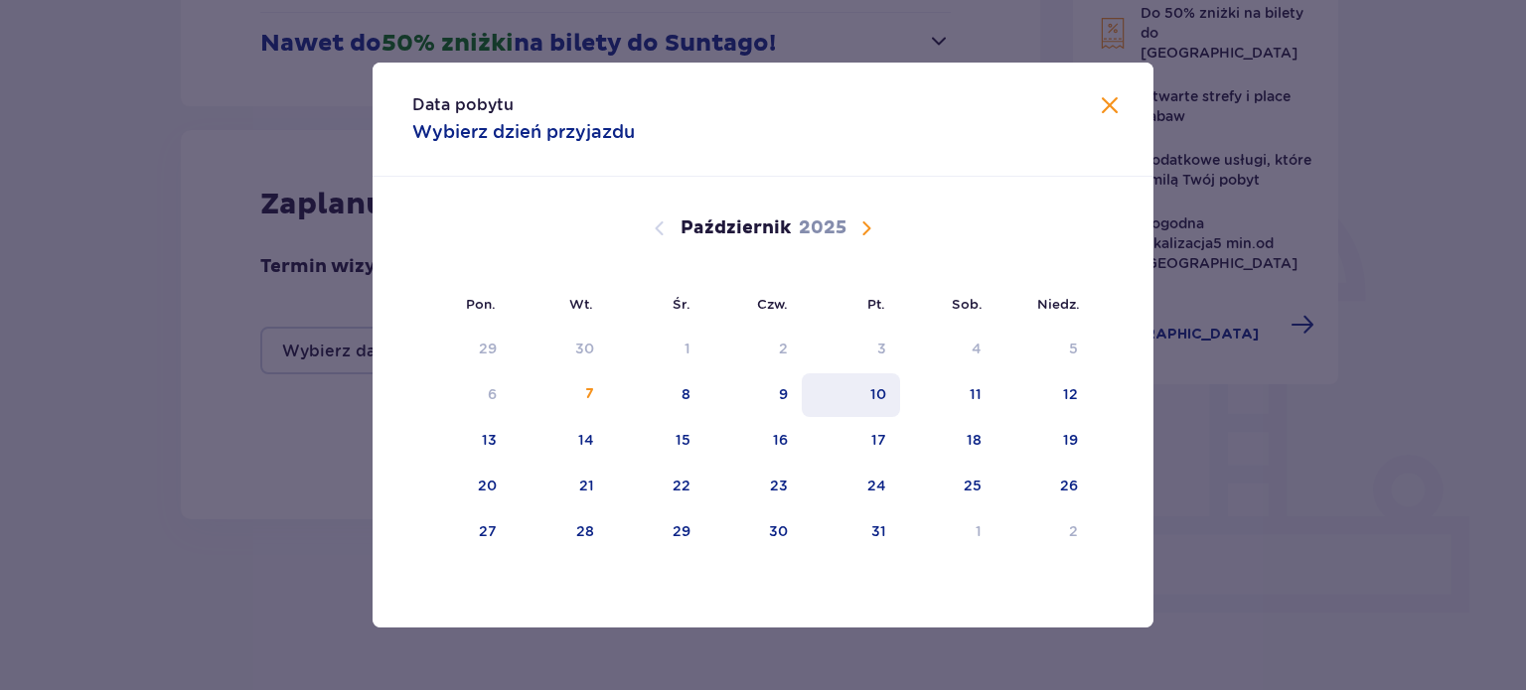
click at [879, 386] on div "10" at bounding box center [878, 394] width 16 height 20
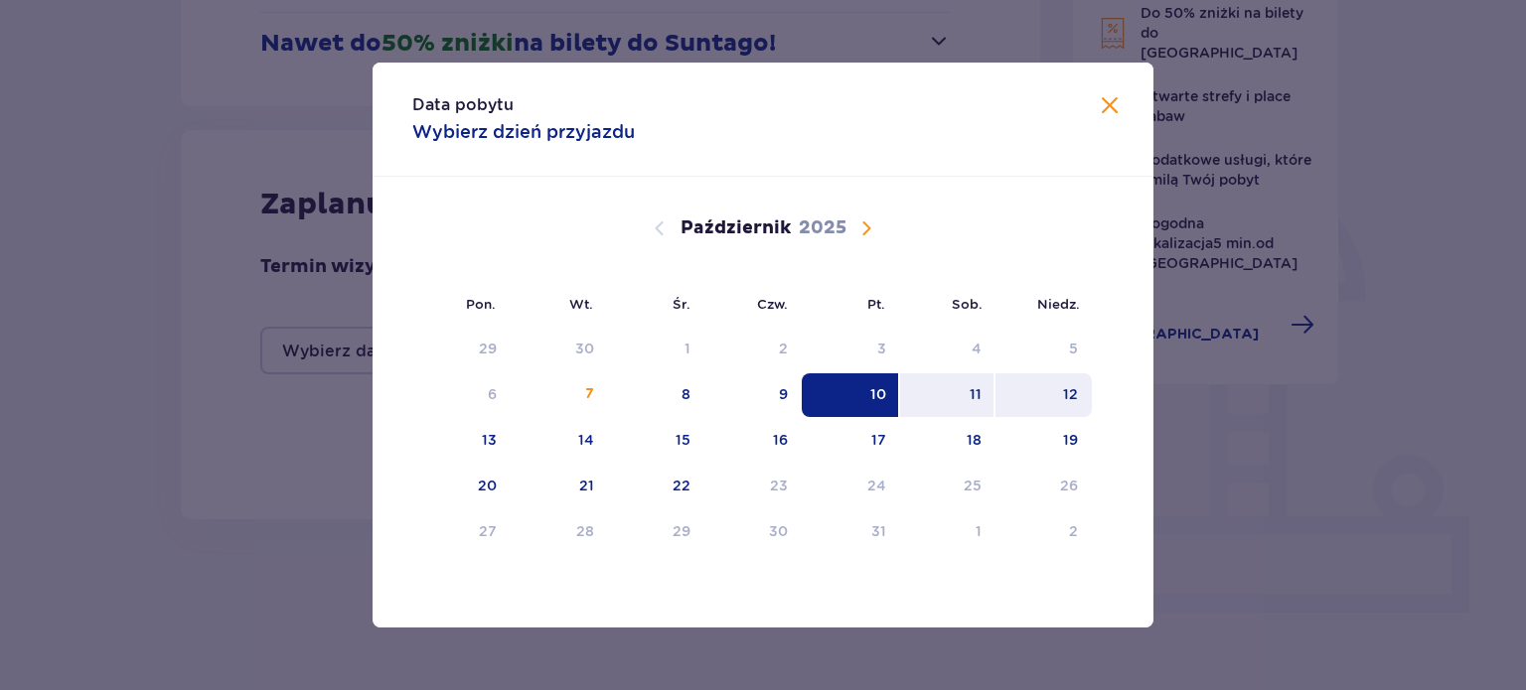
click at [1006, 394] on div "12" at bounding box center [1043, 396] width 96 height 44
type input "[DATE] - [DATE]"
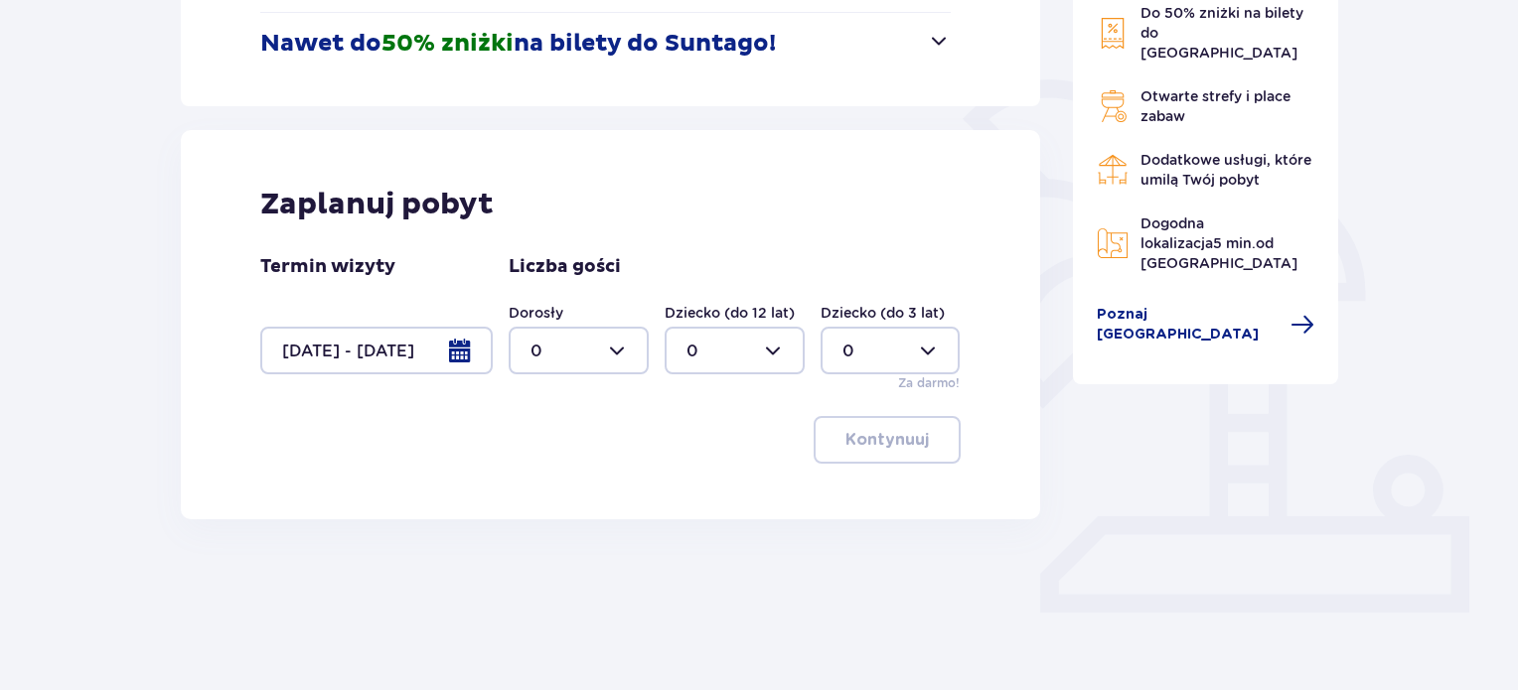
click at [547, 361] on div at bounding box center [579, 351] width 140 height 48
click at [540, 497] on div "2" at bounding box center [579, 495] width 96 height 22
type input "2"
click at [852, 436] on p "Kontynuuj" at bounding box center [886, 440] width 83 height 22
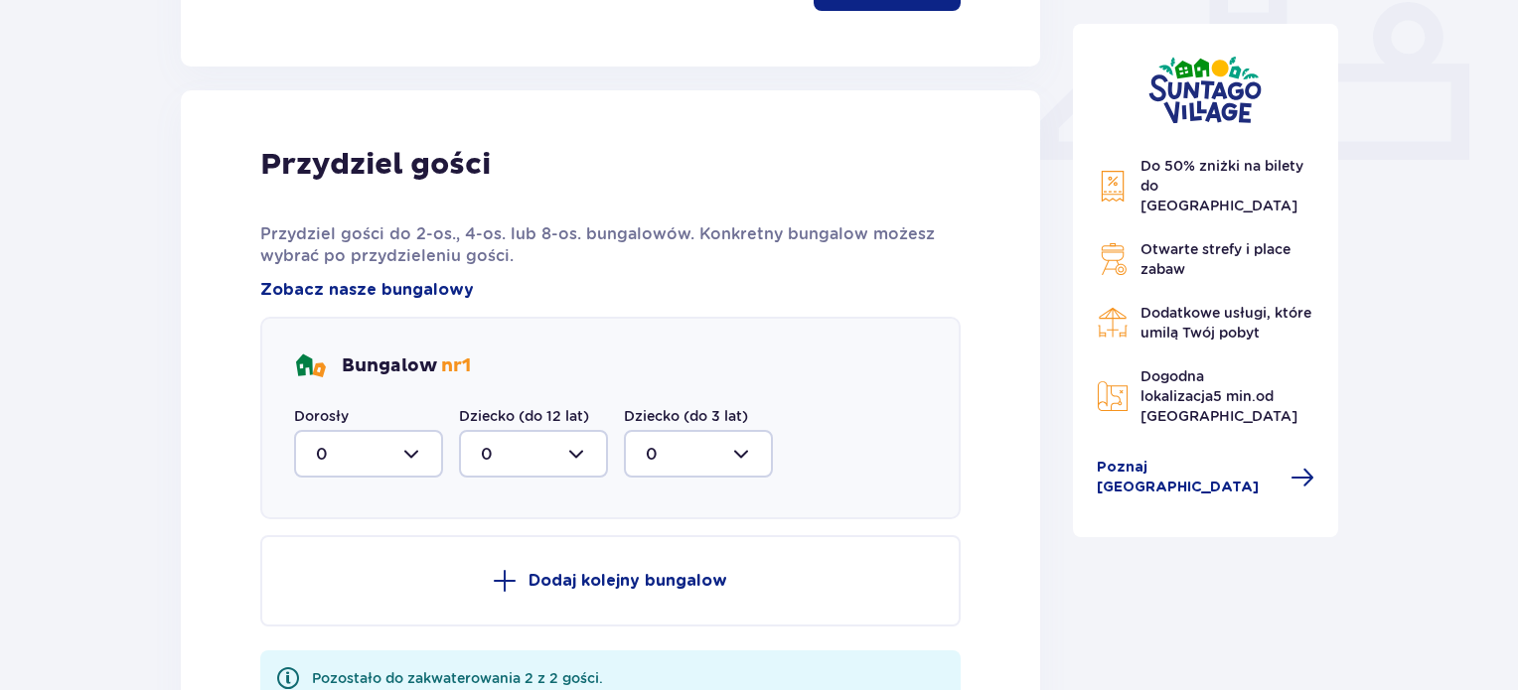
scroll to position [932, 0]
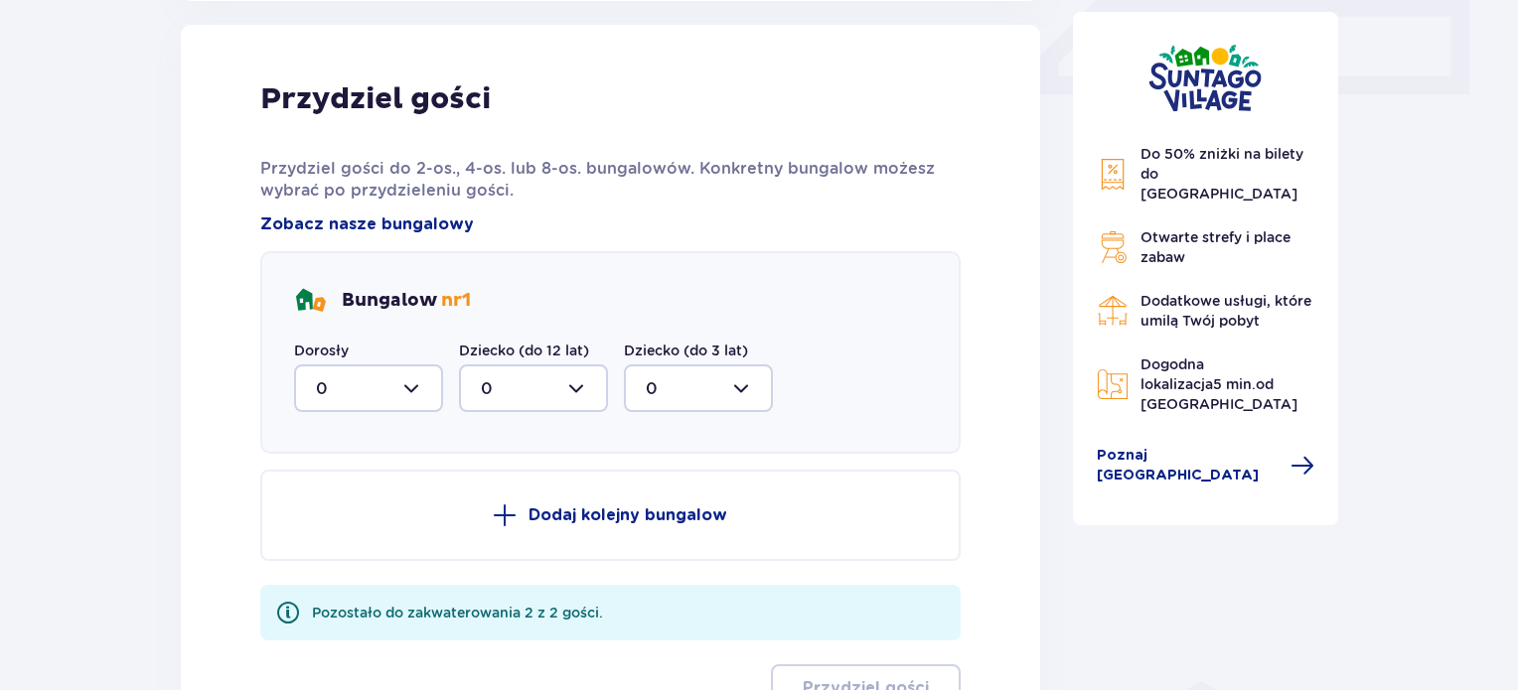
click at [402, 390] on div at bounding box center [368, 389] width 149 height 48
click at [362, 518] on span "2" at bounding box center [368, 533] width 145 height 42
type input "2"
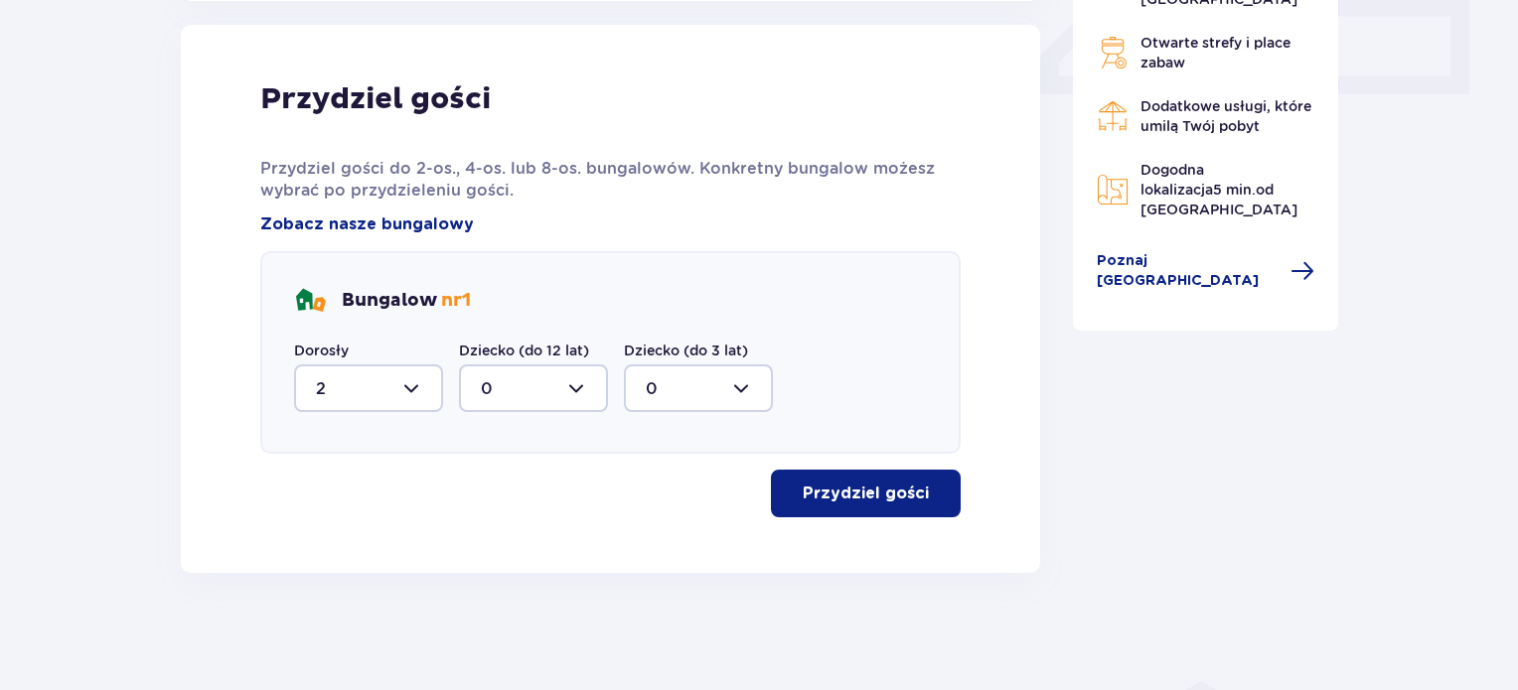
click at [925, 482] on span "button" at bounding box center [933, 494] width 24 height 24
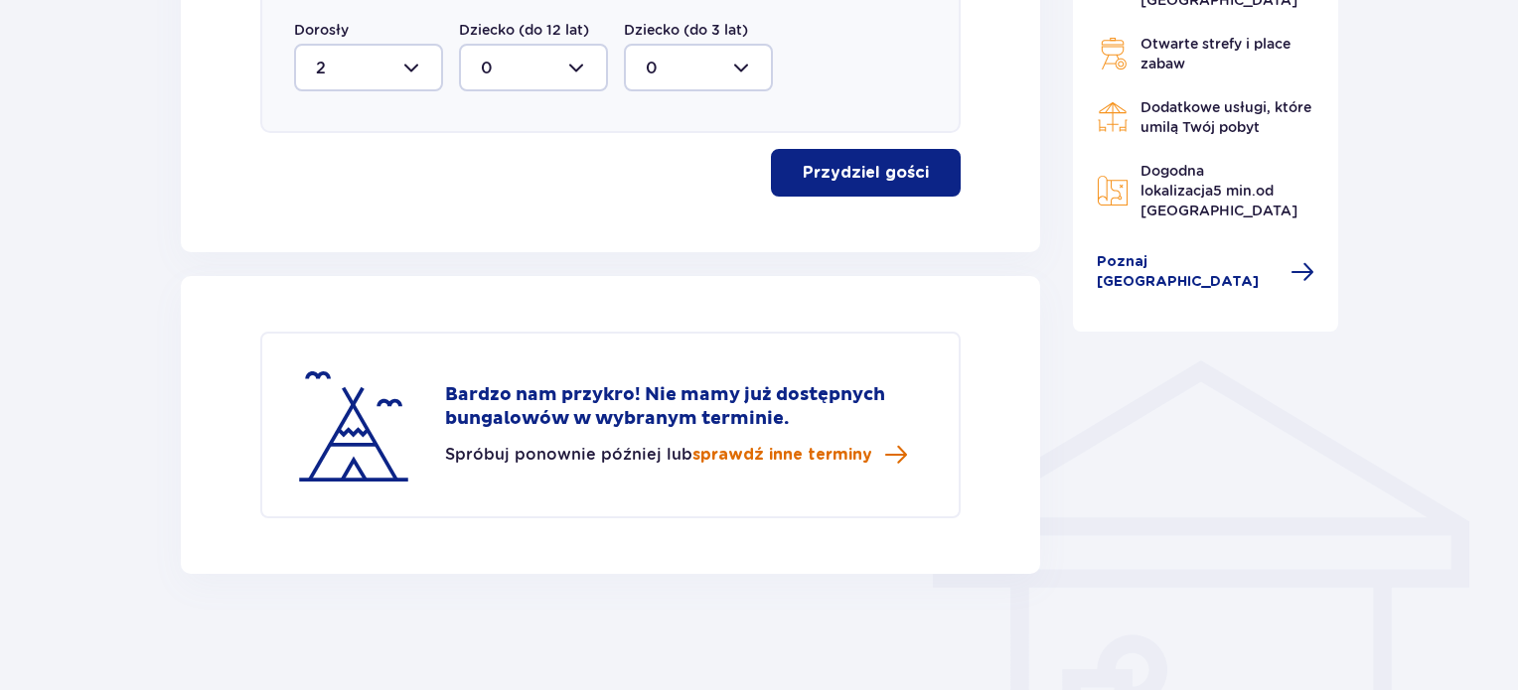
click at [814, 458] on span "sprawdź inne terminy" at bounding box center [782, 455] width 180 height 22
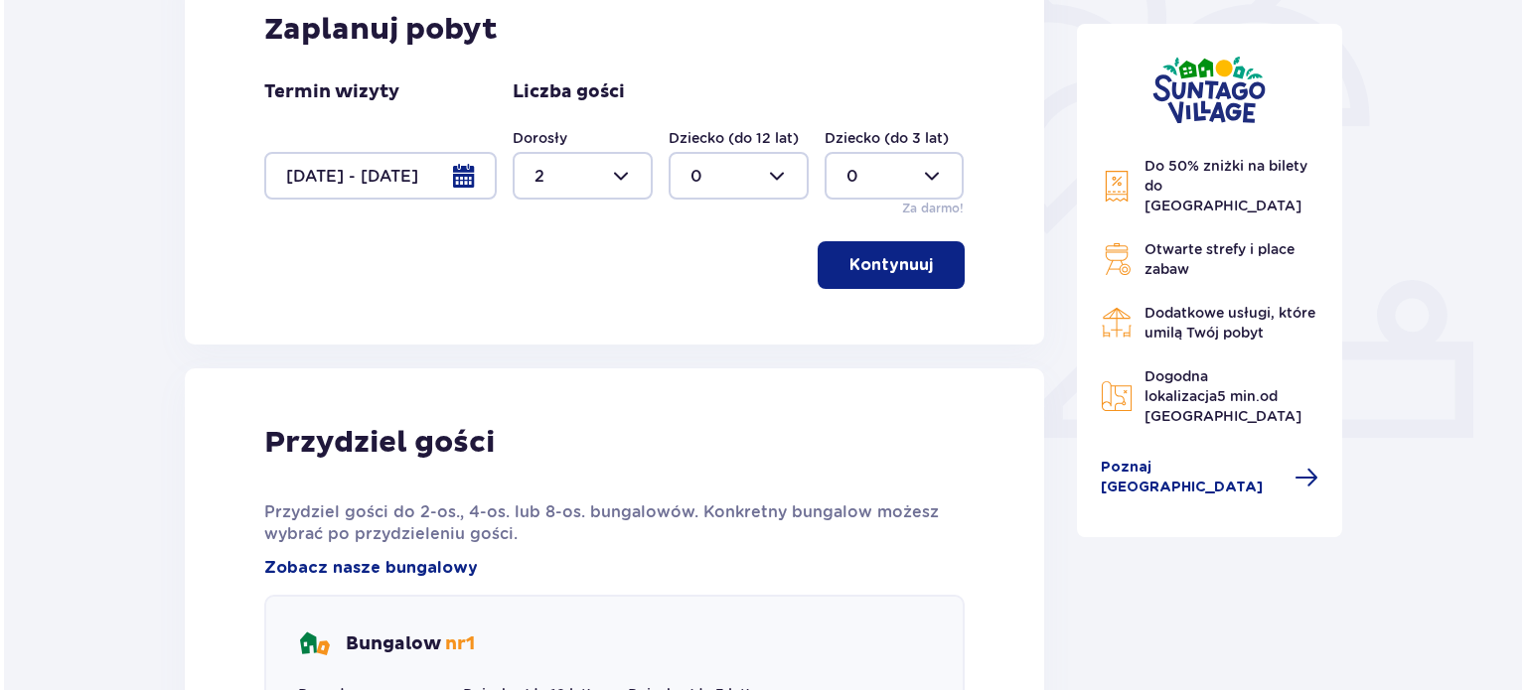
scroll to position [493, 0]
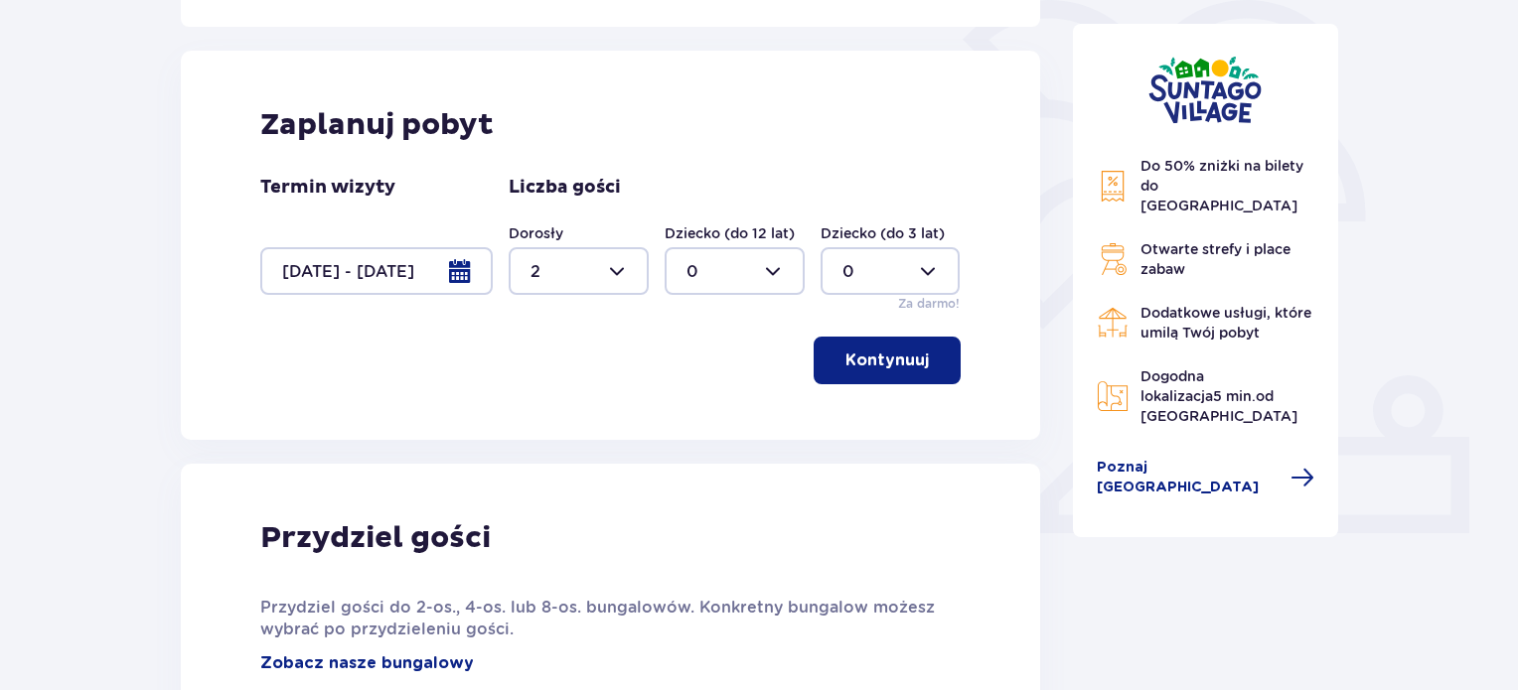
click at [346, 237] on div "Termin wizyty 10.10.25 - 12.10.25" at bounding box center [376, 235] width 232 height 119
click at [359, 276] on div at bounding box center [376, 271] width 232 height 48
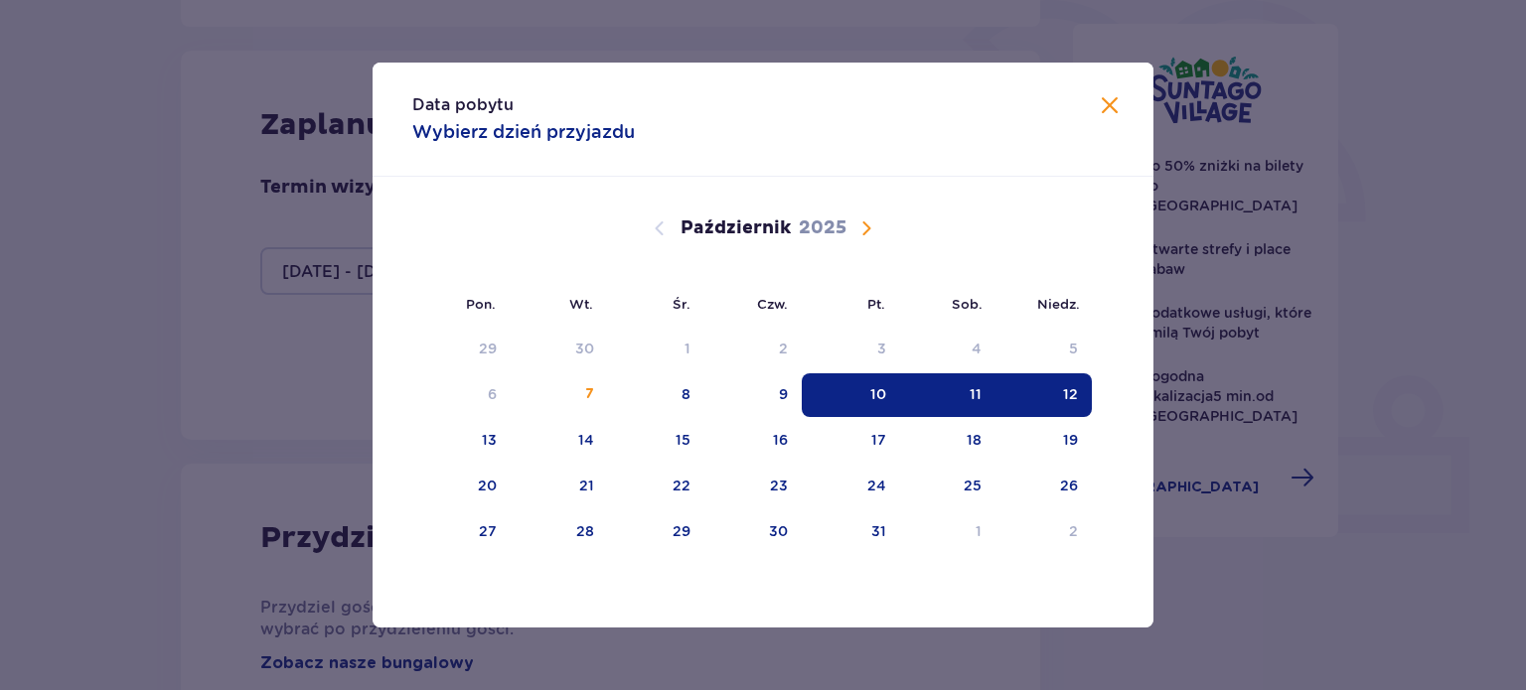
click at [973, 394] on div "11" at bounding box center [976, 394] width 12 height 20
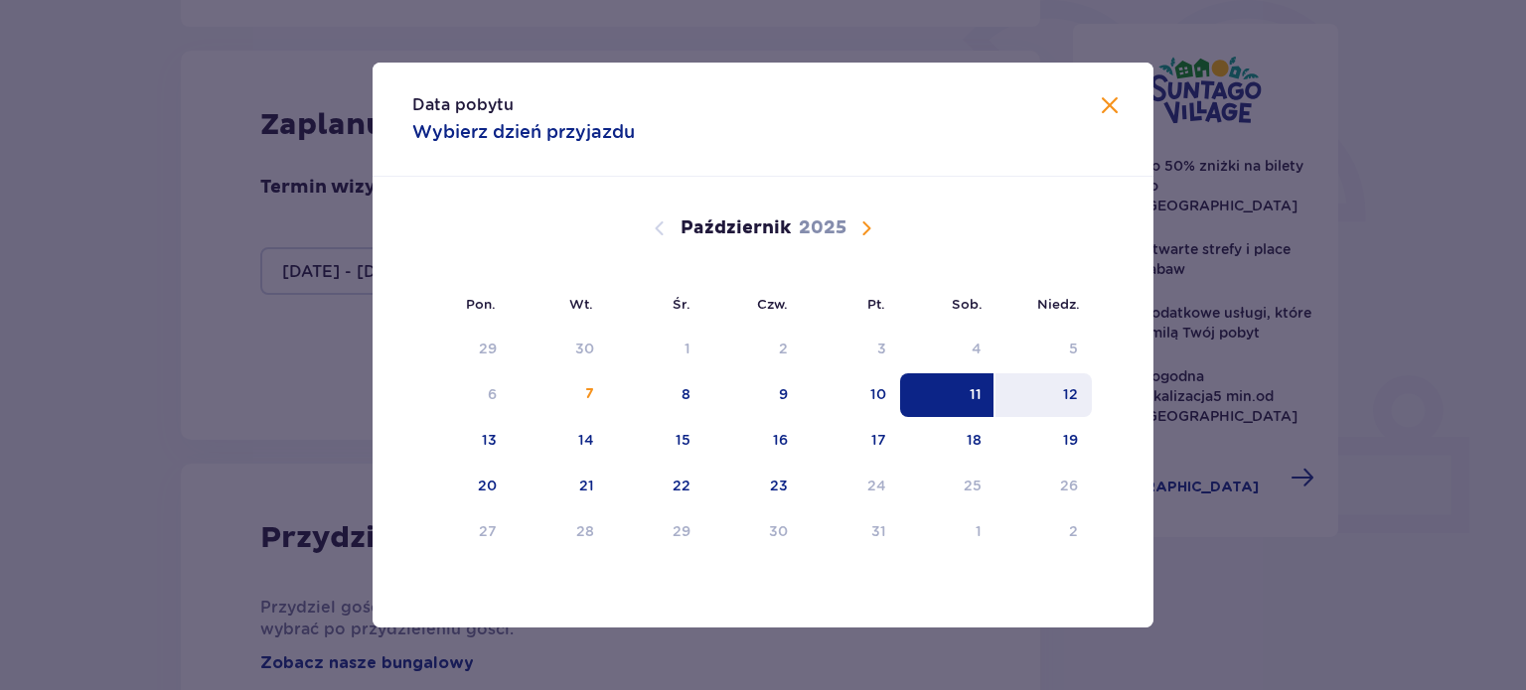
click at [1079, 400] on div "12" at bounding box center [1043, 396] width 96 height 44
type input "11.10.25 - 12.10.25"
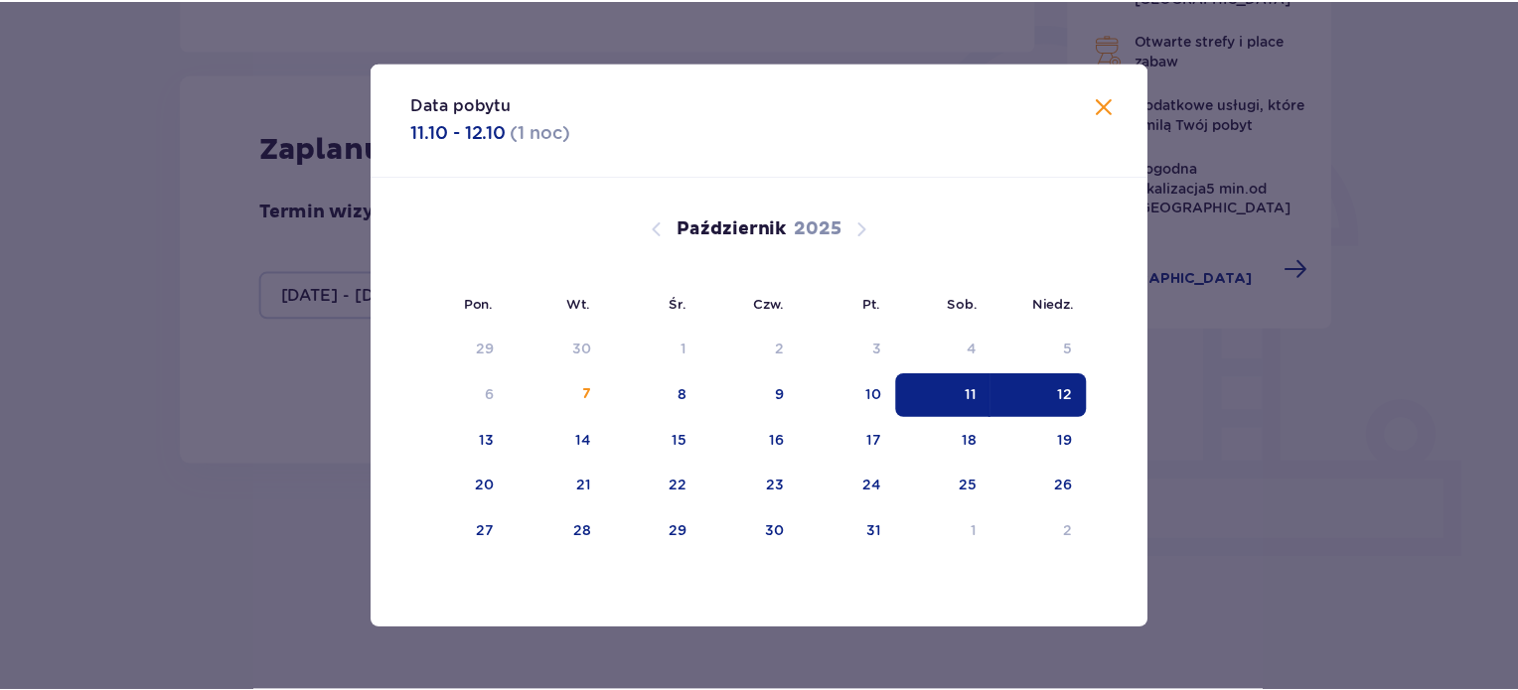
scroll to position [413, 0]
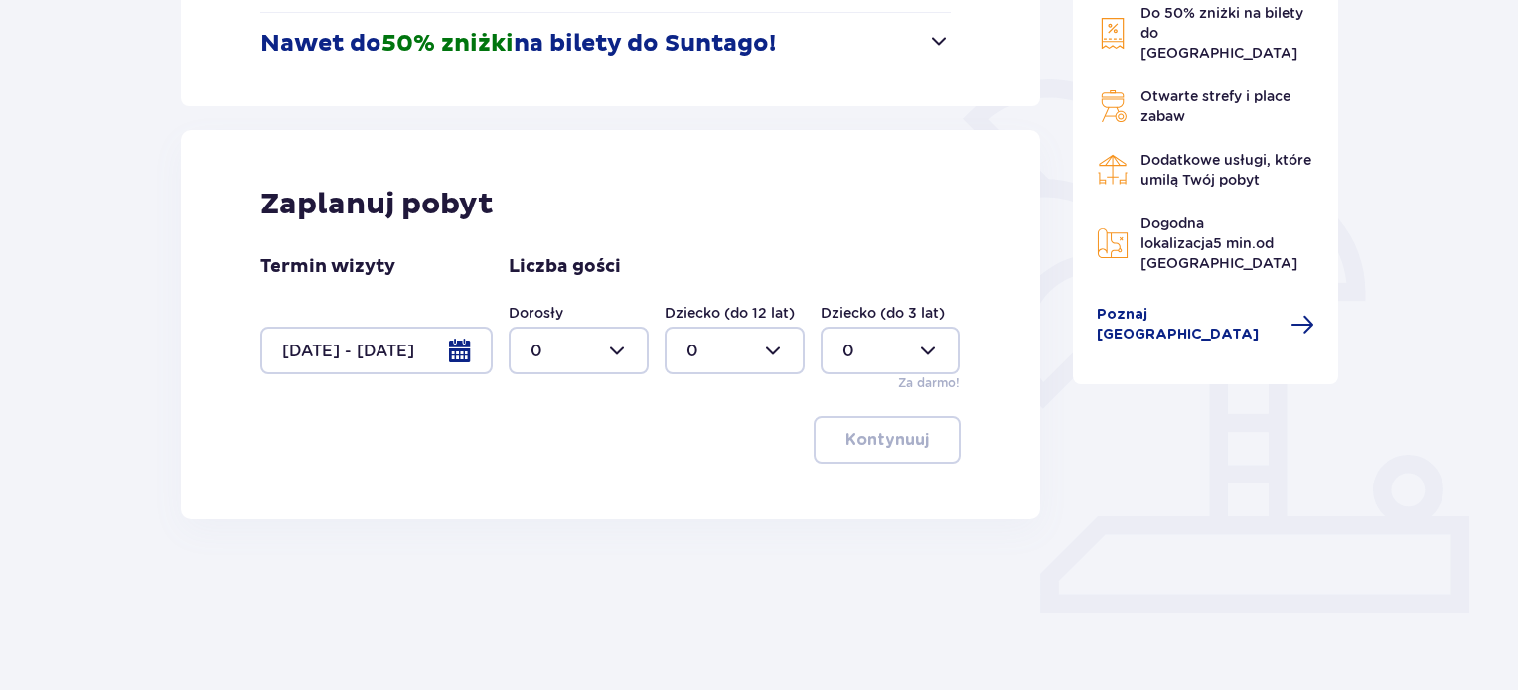
click at [578, 365] on div at bounding box center [579, 351] width 140 height 48
drag, startPoint x: 533, startPoint y: 502, endPoint x: 533, endPoint y: 491, distance: 10.9
click at [531, 502] on p "2" at bounding box center [536, 495] width 10 height 22
type input "2"
click at [886, 433] on p "Kontynuuj" at bounding box center [886, 440] width 83 height 22
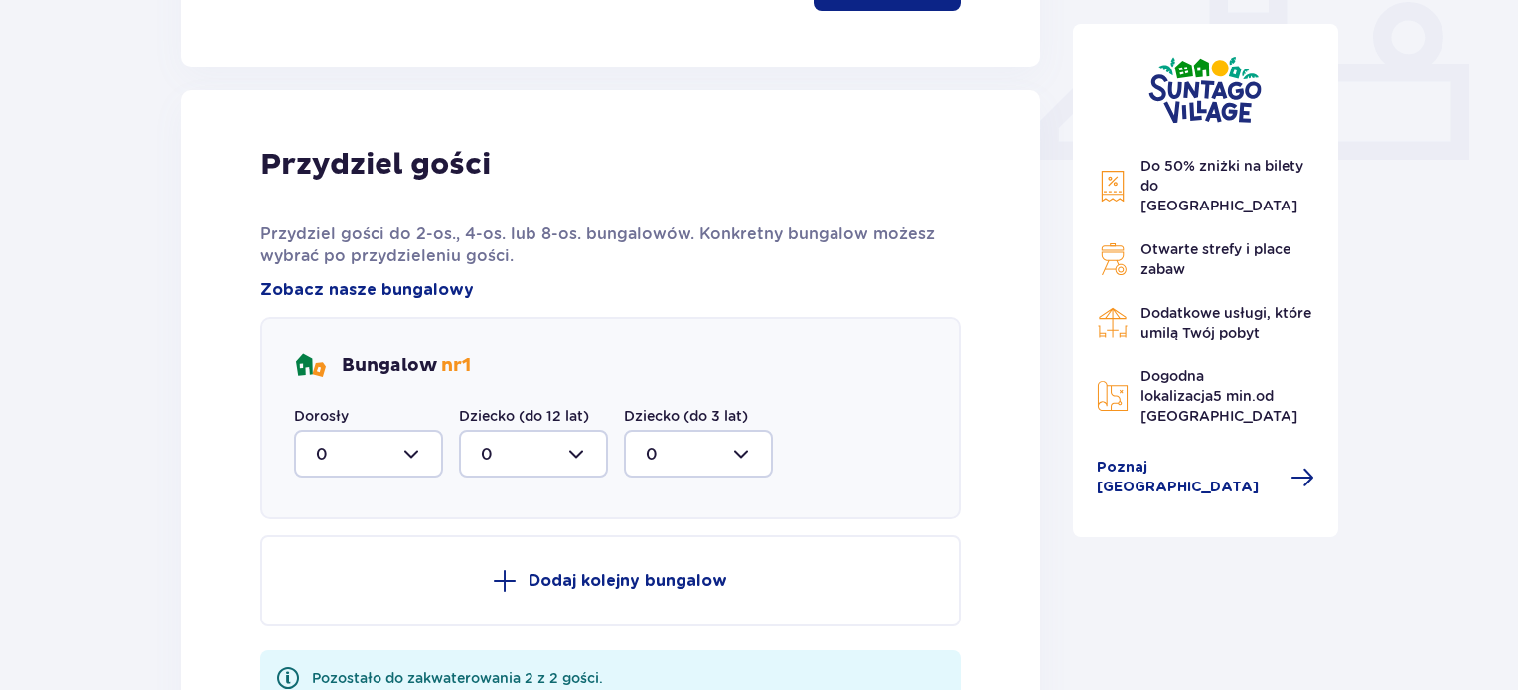
scroll to position [932, 0]
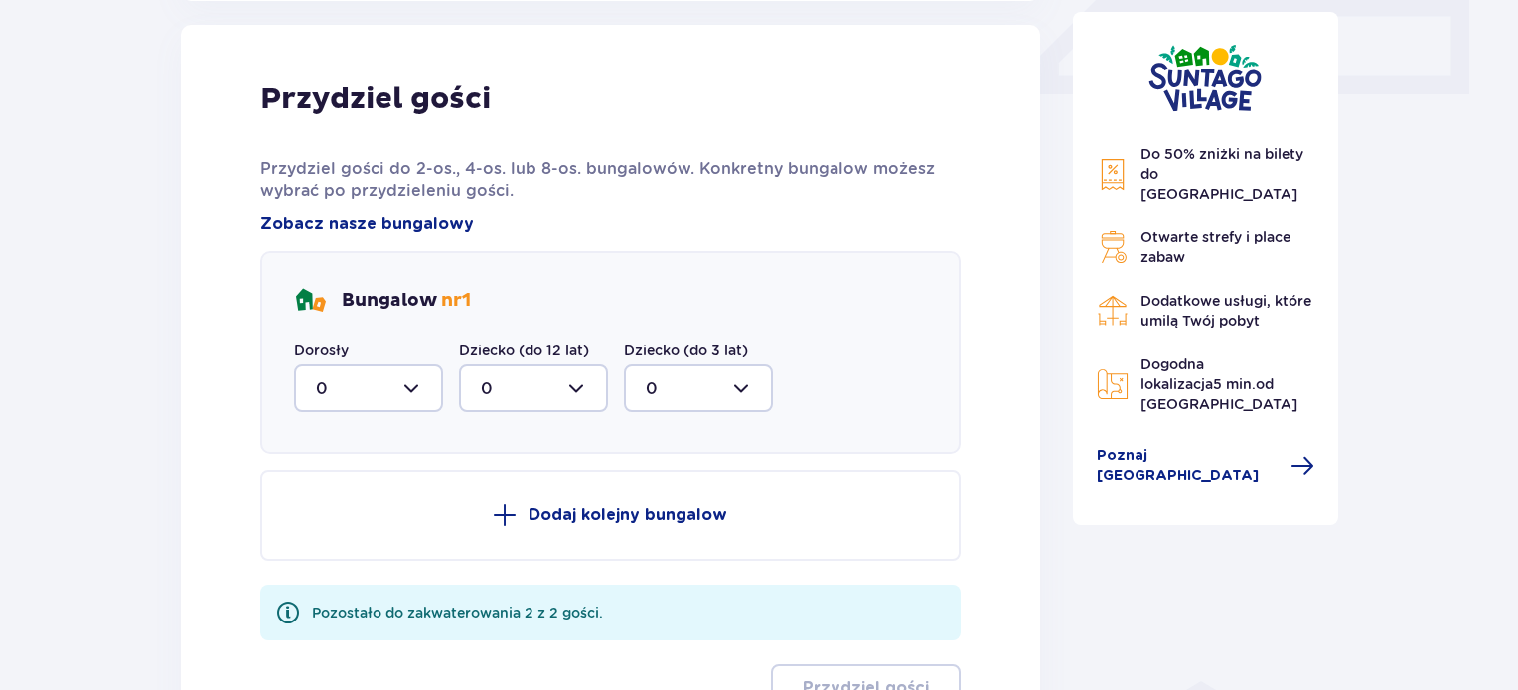
click at [312, 383] on div at bounding box center [368, 389] width 149 height 48
click at [372, 522] on div "2" at bounding box center [368, 533] width 105 height 22
type input "2"
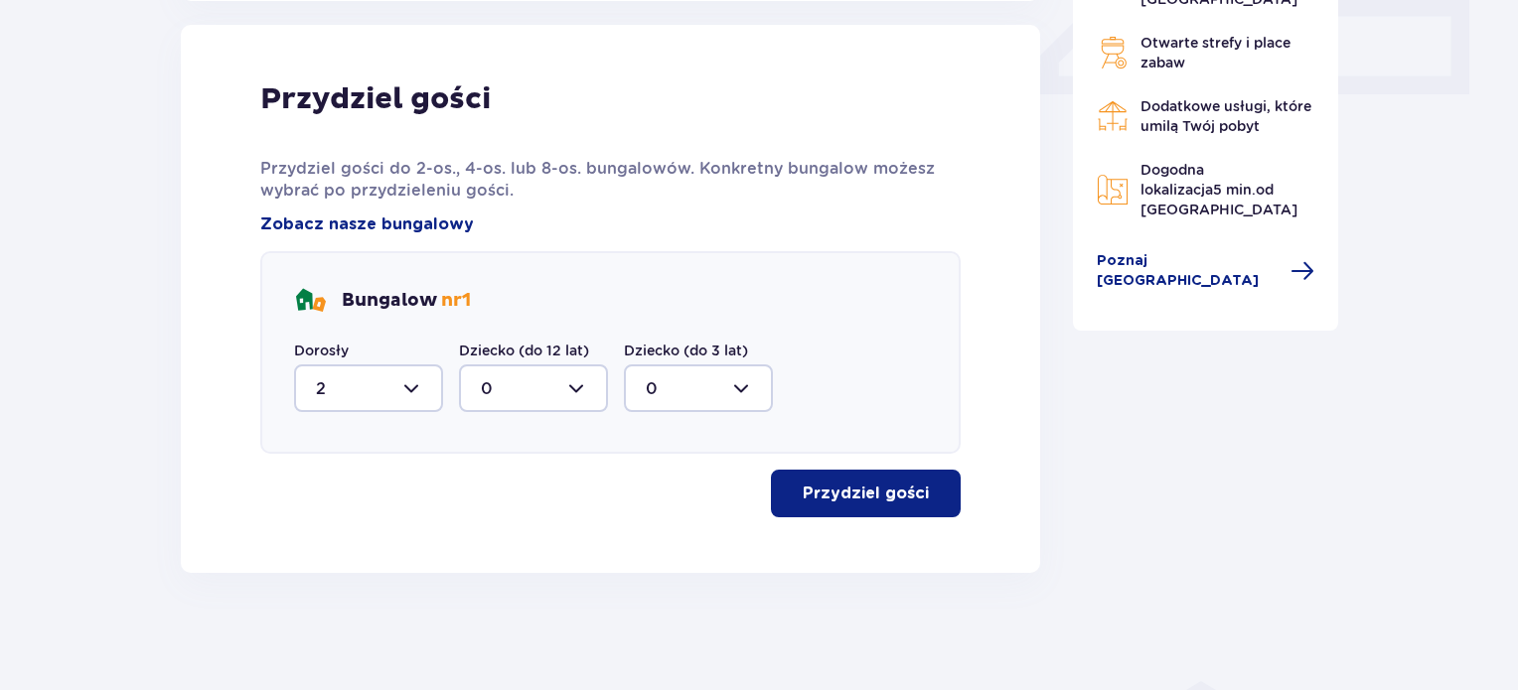
click at [803, 488] on p "Przydziel gości" at bounding box center [866, 494] width 126 height 22
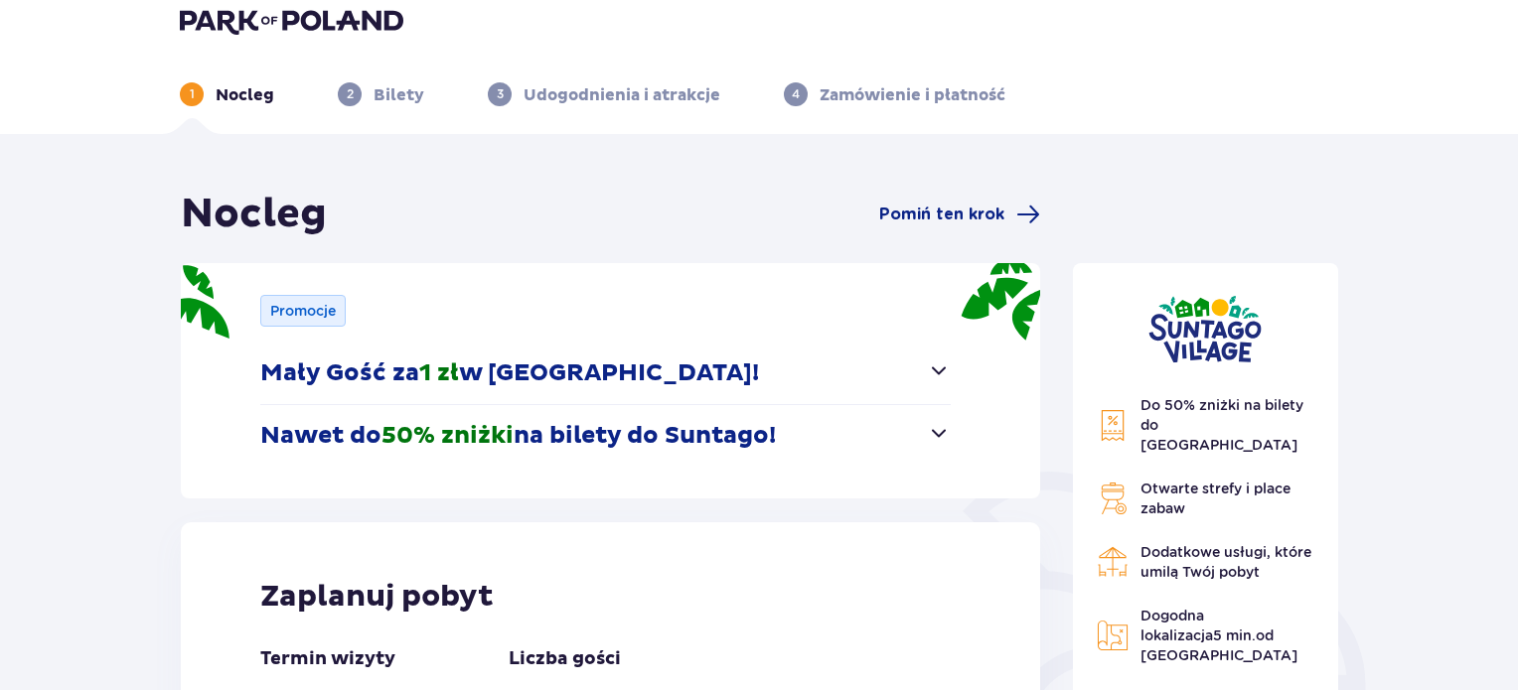
scroll to position [0, 0]
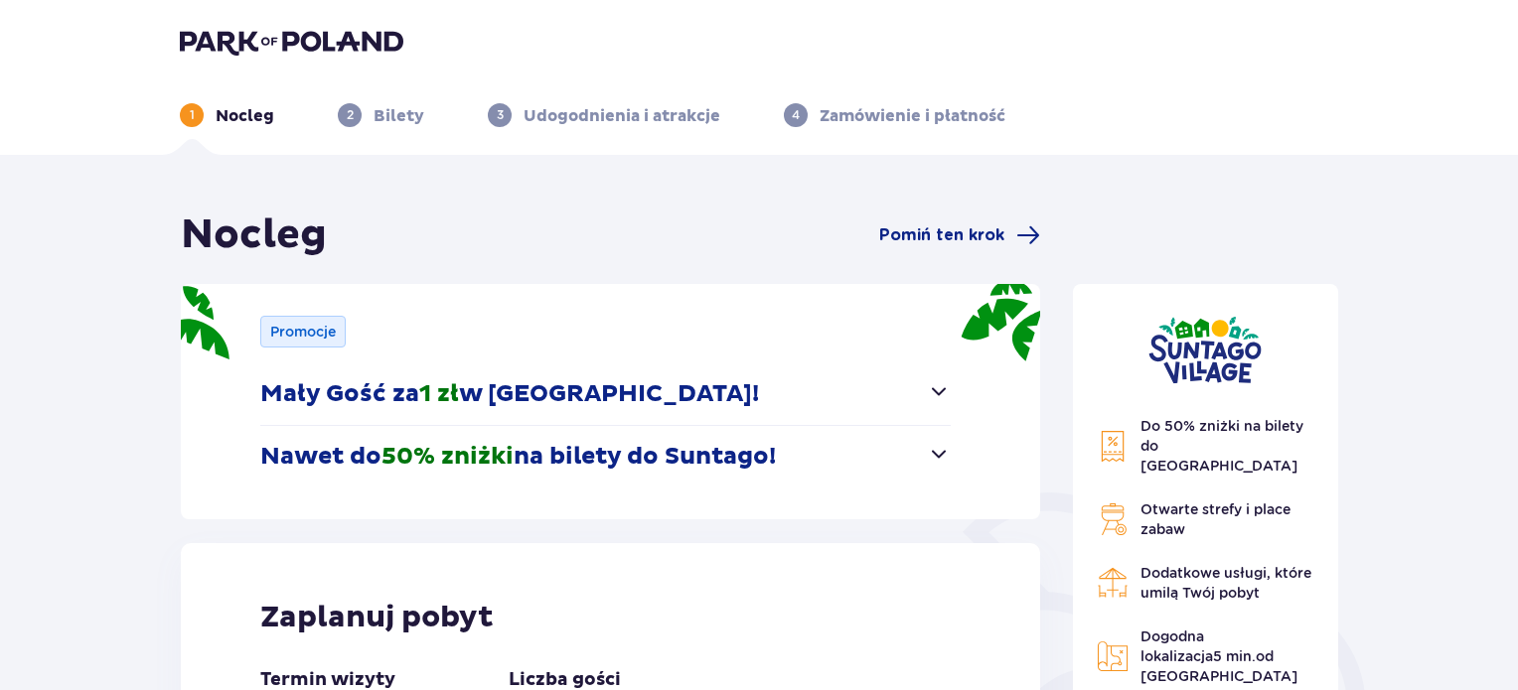
drag, startPoint x: 800, startPoint y: 436, endPoint x: 217, endPoint y: 52, distance: 698.5
click at [217, 52] on img at bounding box center [292, 42] width 224 height 28
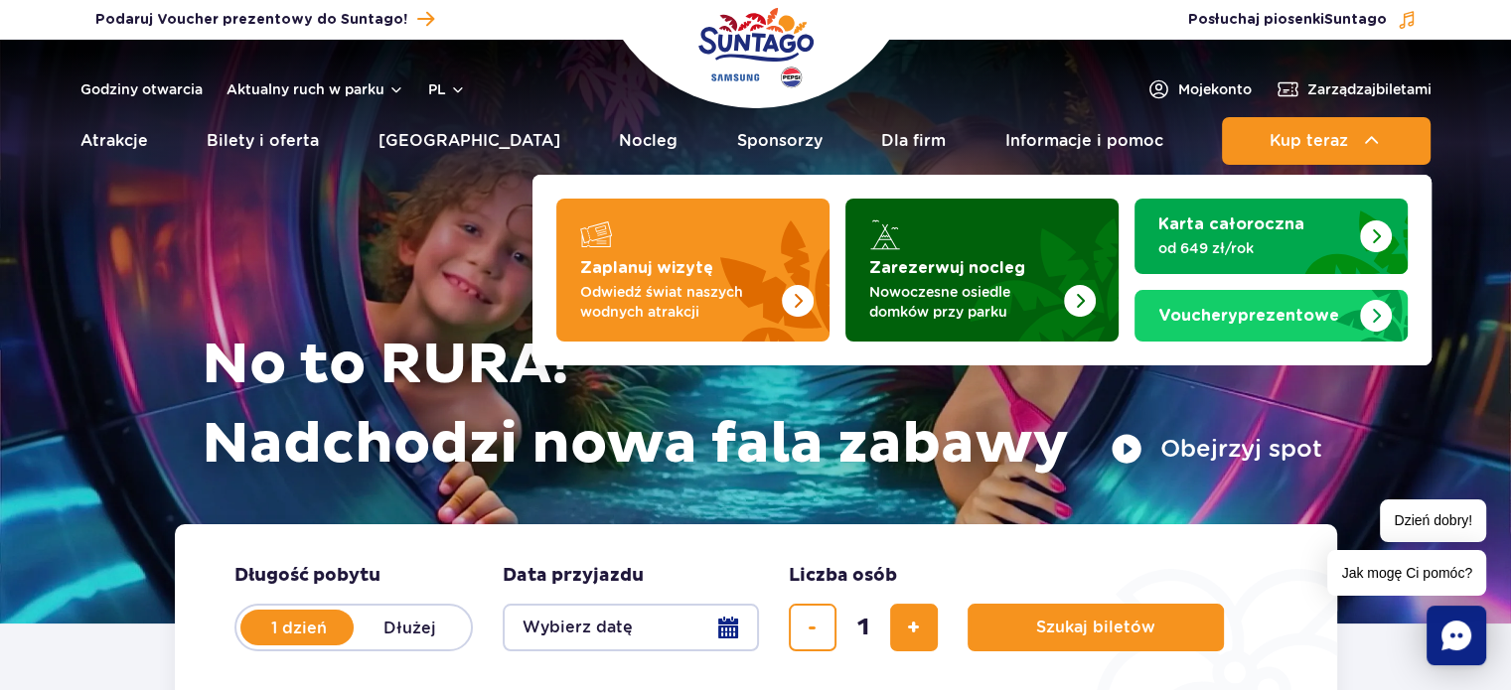
click at [1090, 302] on img "Zarezerwuj nocleg" at bounding box center [1080, 301] width 32 height 32
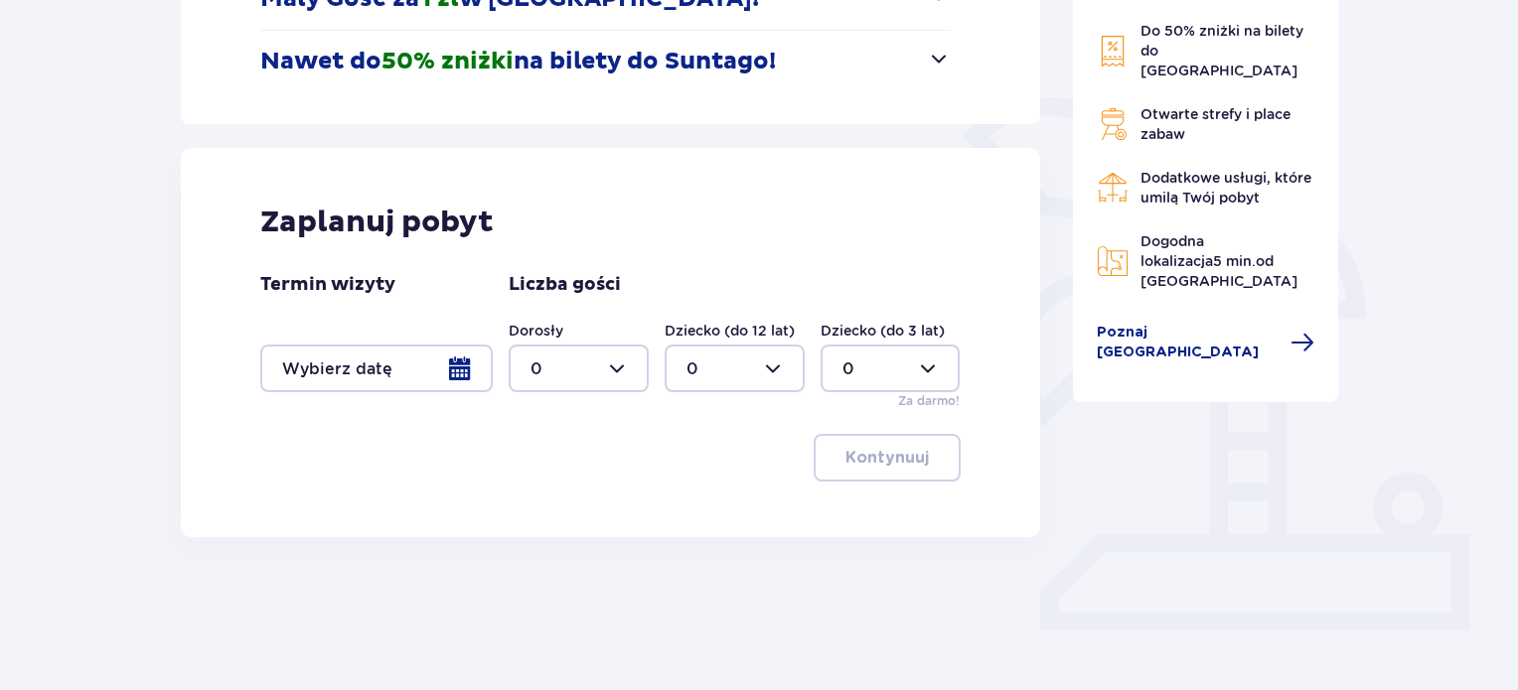
scroll to position [397, 0]
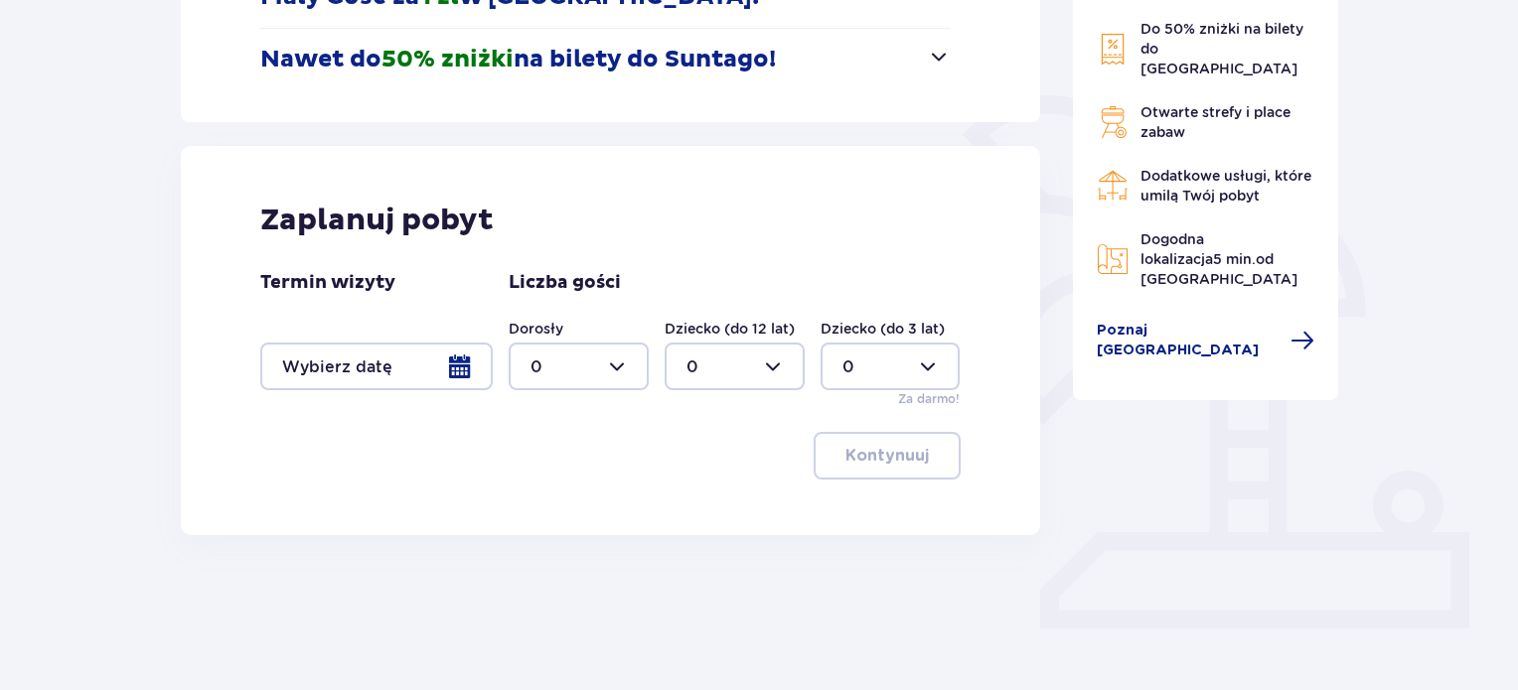
click at [425, 369] on div at bounding box center [376, 367] width 232 height 48
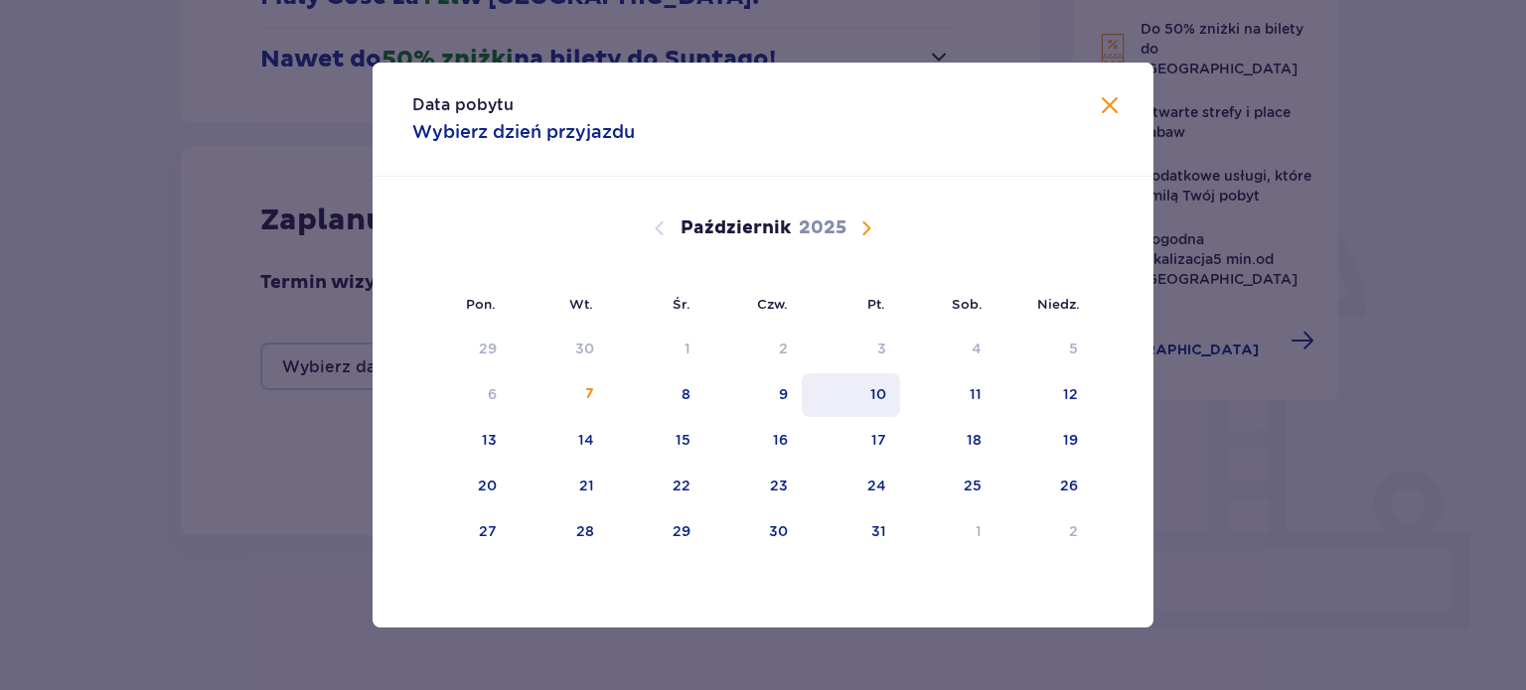
click at [870, 396] on div "10" at bounding box center [878, 394] width 16 height 20
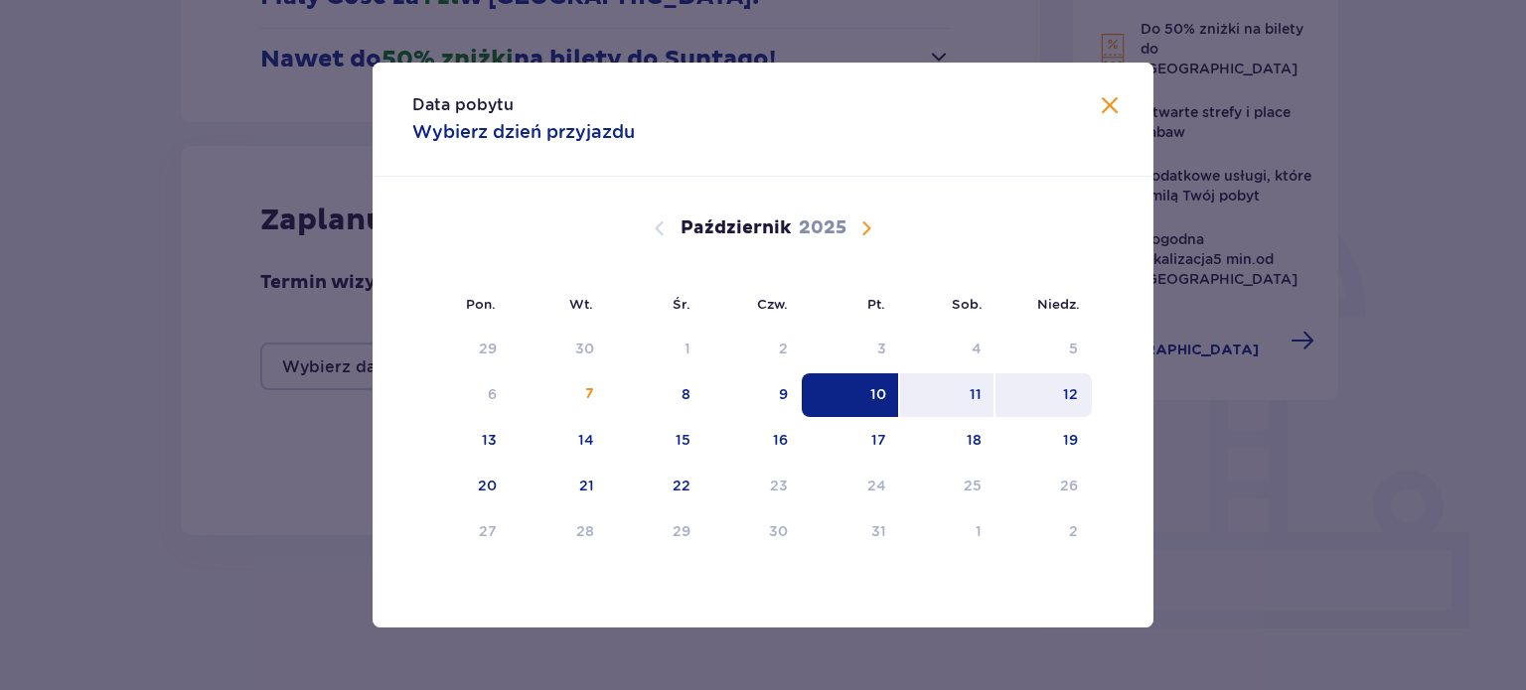
click at [1069, 395] on div "12" at bounding box center [1070, 394] width 15 height 20
type input "[DATE] - [DATE]"
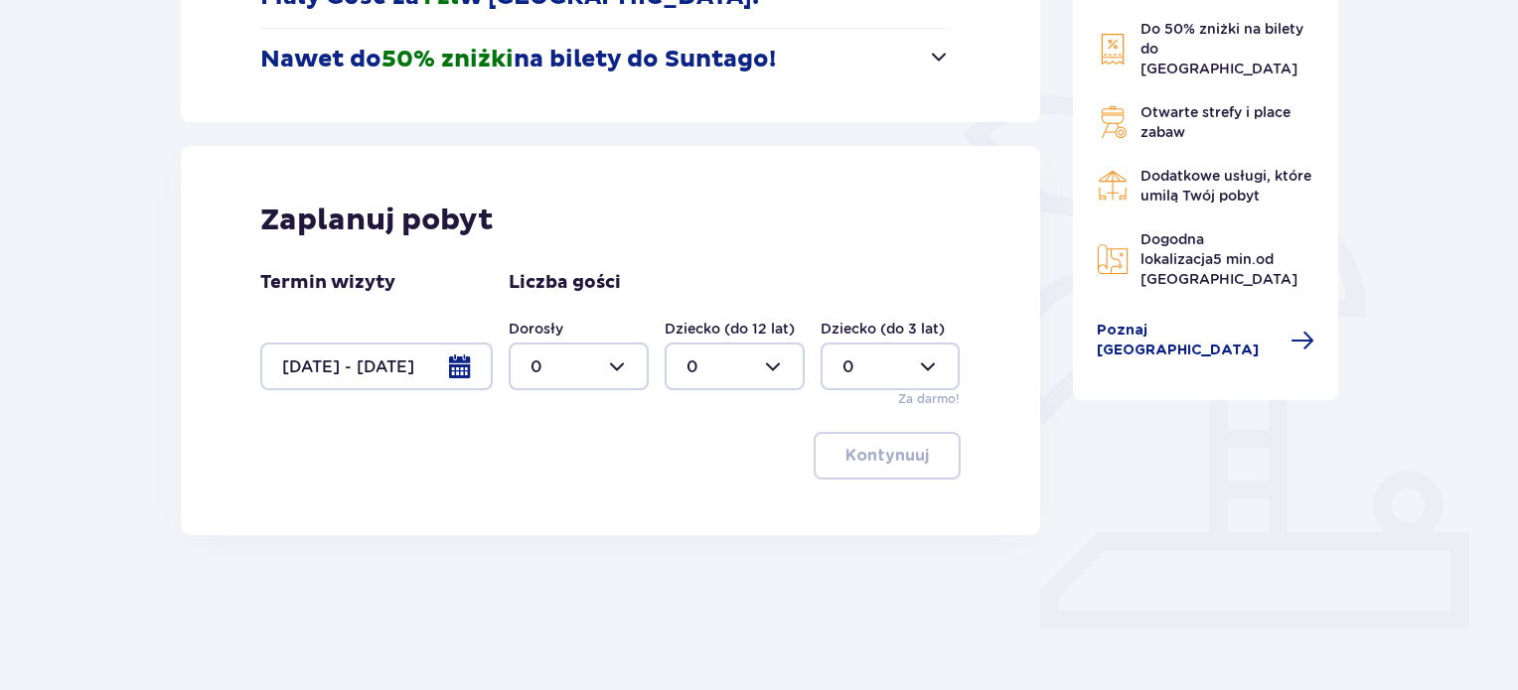
click at [1089, 121] on div "Do 50% zniżki na bilety do [GEOGRAPHIC_DATA] Otwarte strefy i place zabaw Dodat…" at bounding box center [1206, 144] width 266 height 514
click at [581, 371] on div at bounding box center [579, 367] width 140 height 48
click at [550, 512] on div "2" at bounding box center [579, 511] width 96 height 22
type input "2"
click at [950, 446] on button "Kontynuuj" at bounding box center [887, 456] width 147 height 48
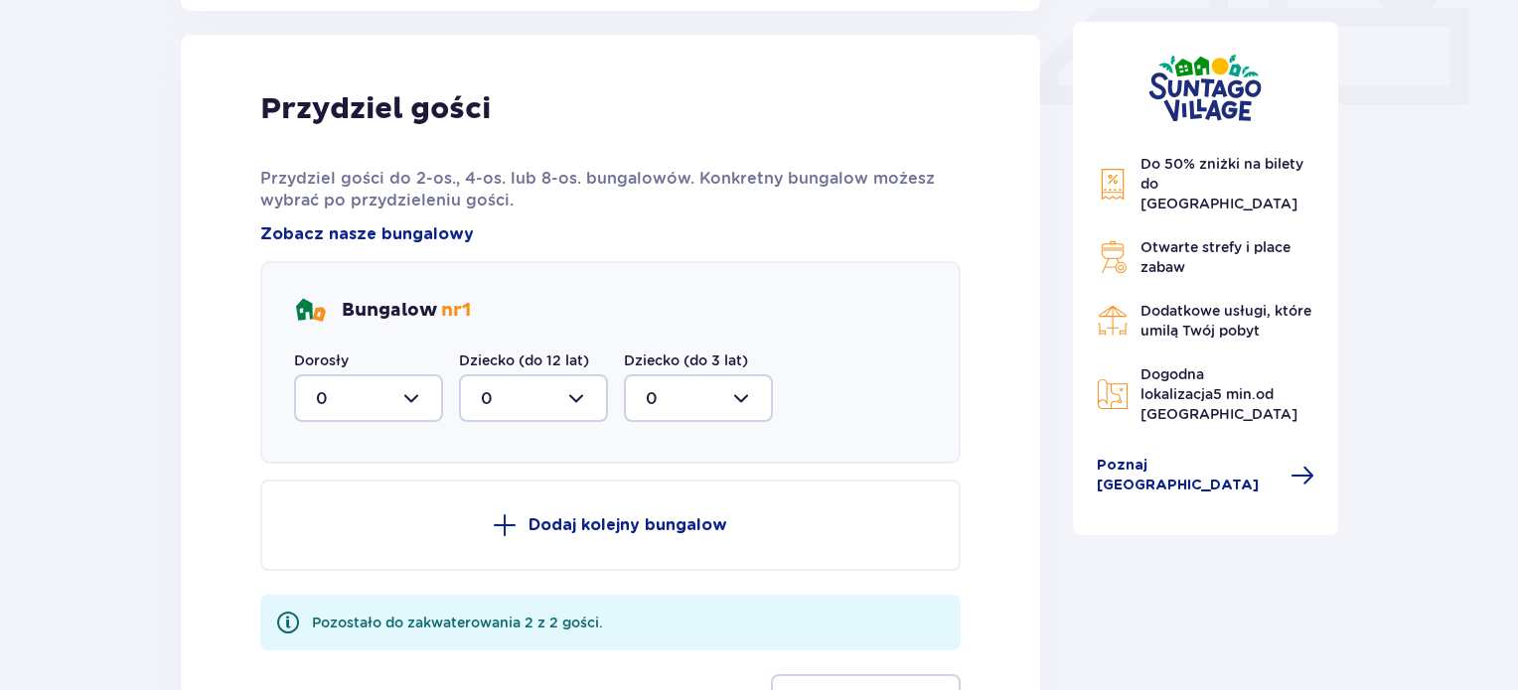
scroll to position [932, 0]
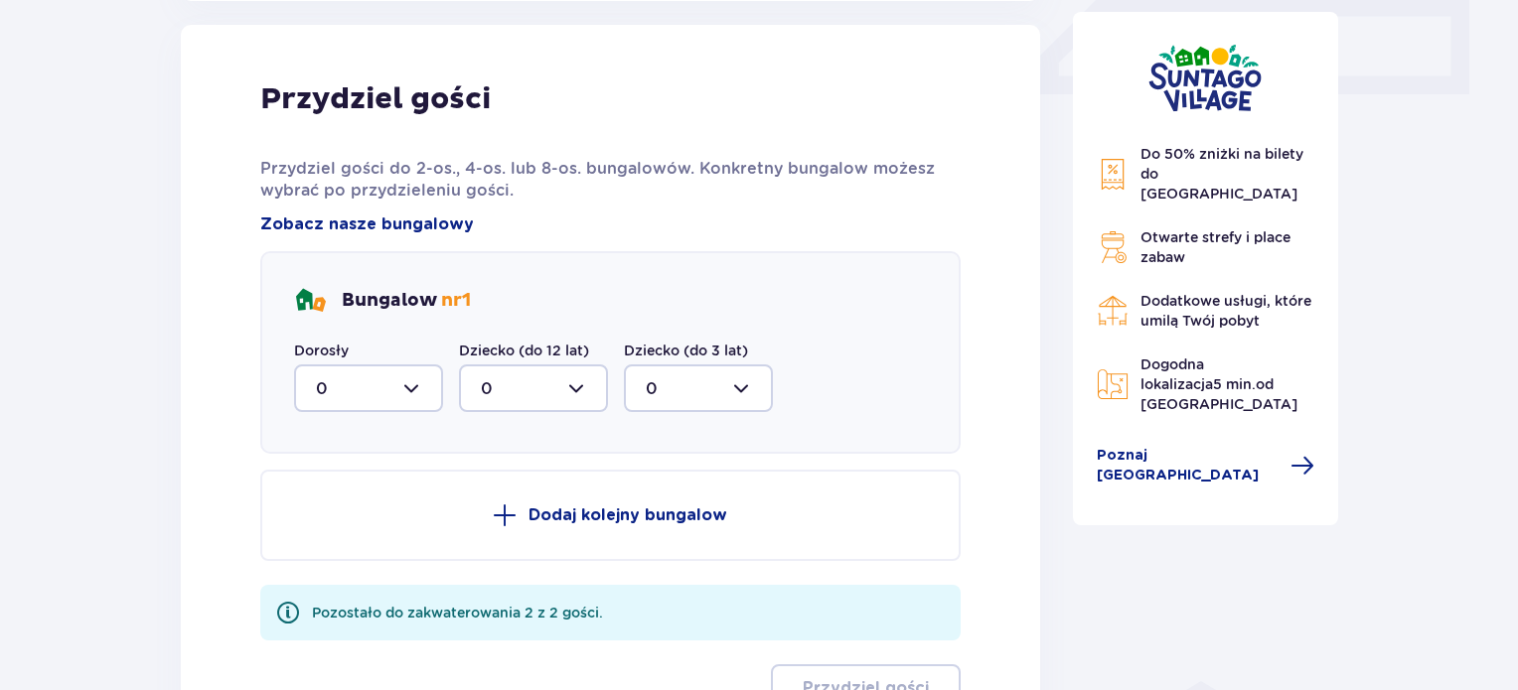
click at [367, 407] on div at bounding box center [368, 389] width 149 height 48
click at [365, 528] on div "2" at bounding box center [368, 533] width 105 height 22
type input "2"
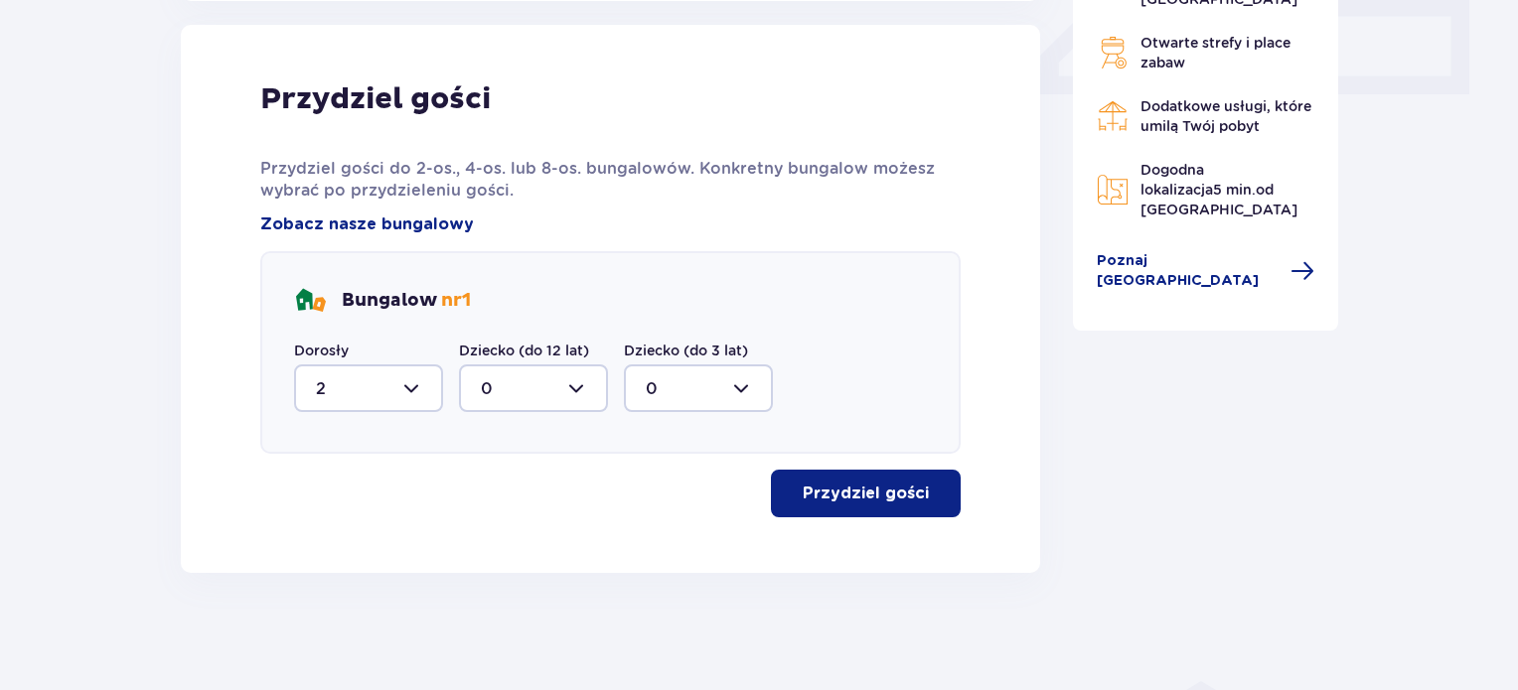
click at [853, 504] on button "Przydziel gości" at bounding box center [866, 494] width 190 height 48
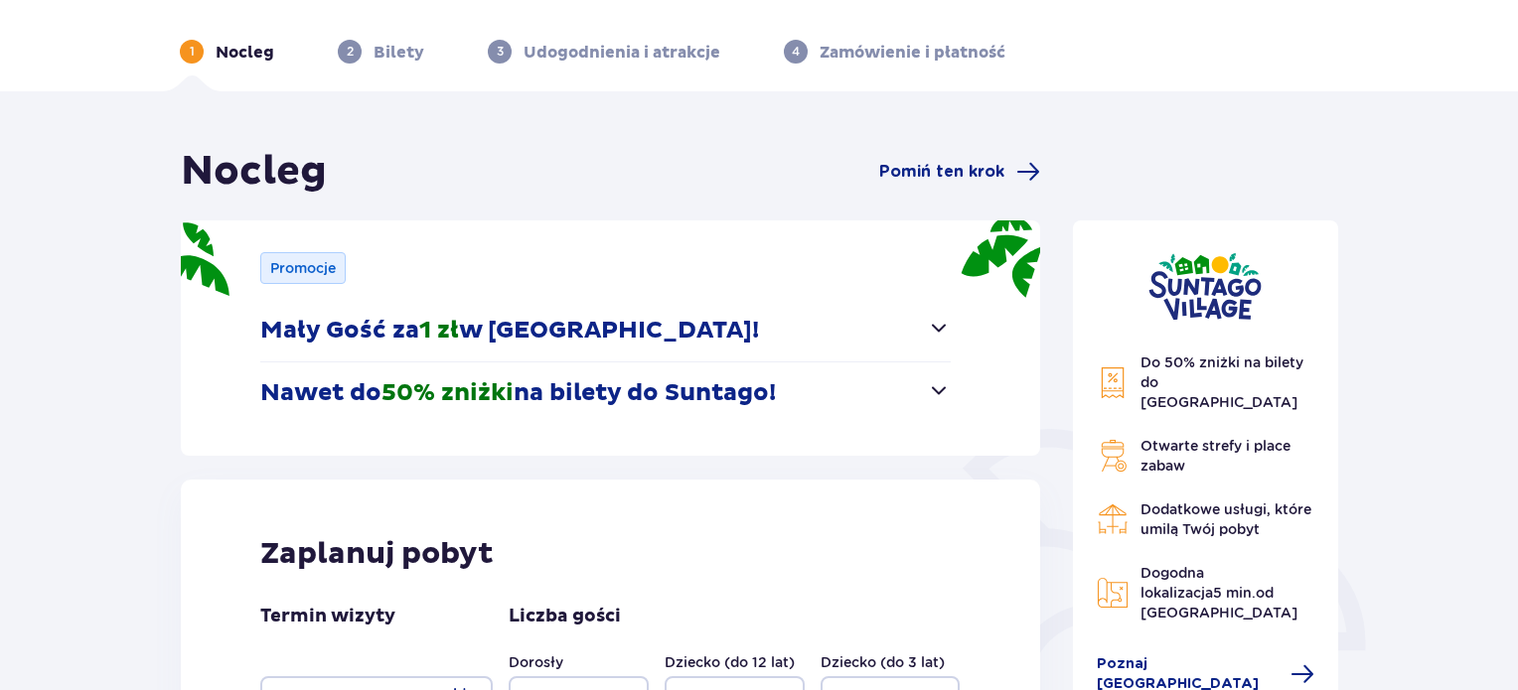
scroll to position [0, 0]
